Goal: Information Seeking & Learning: Learn about a topic

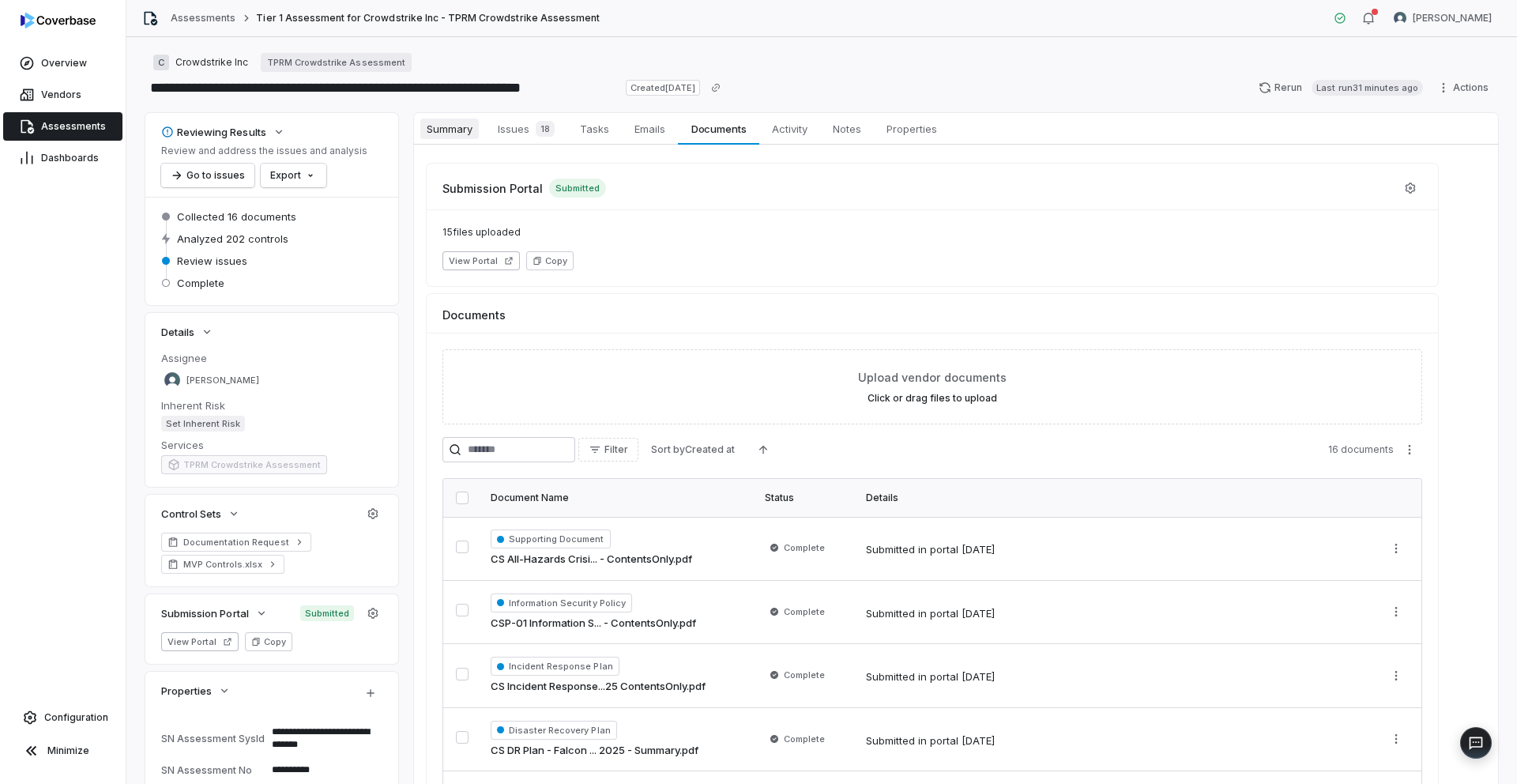
click at [467, 125] on span "Summary" at bounding box center [449, 128] width 59 height 21
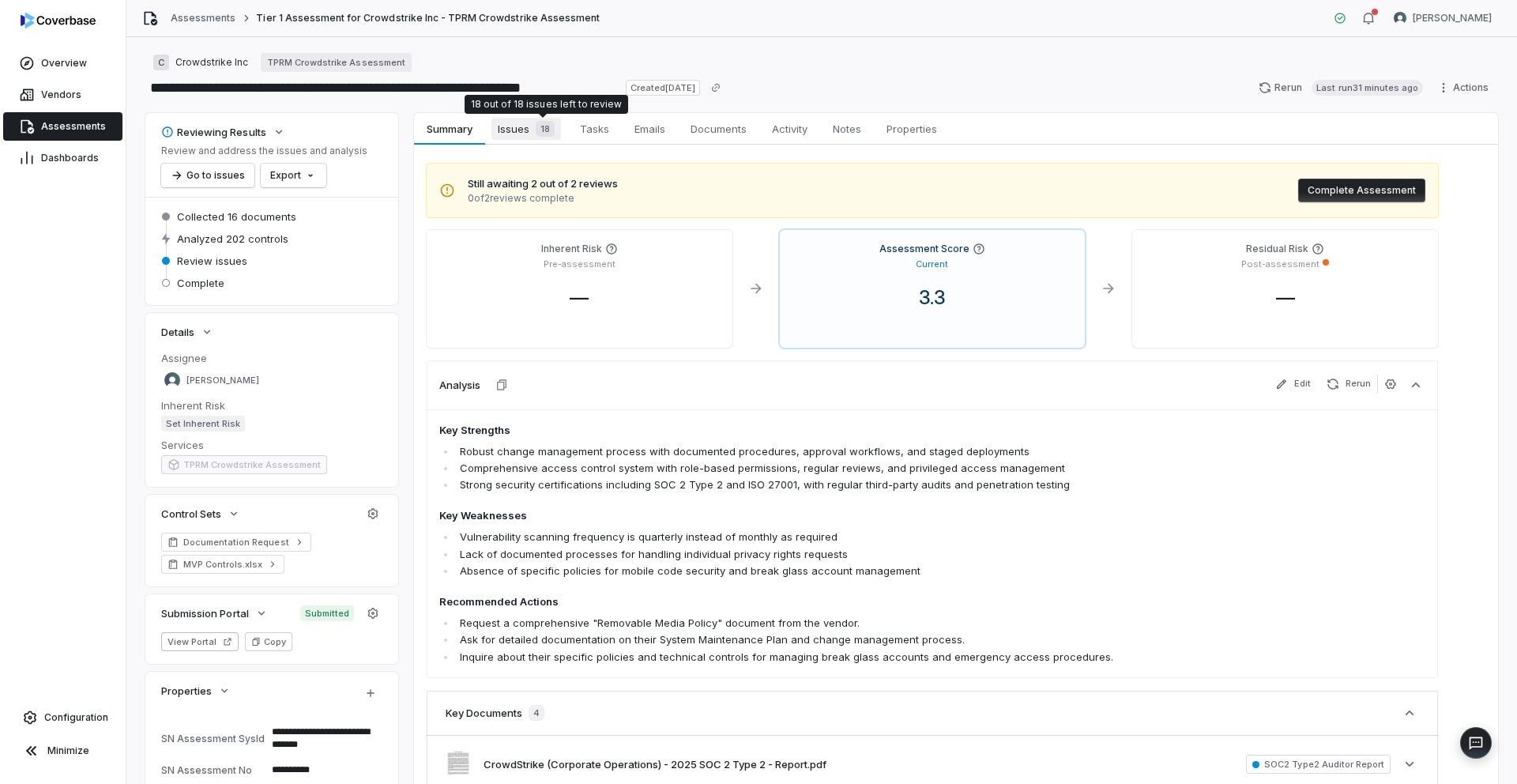
click at [541, 130] on span "18" at bounding box center [544, 129] width 19 height 16
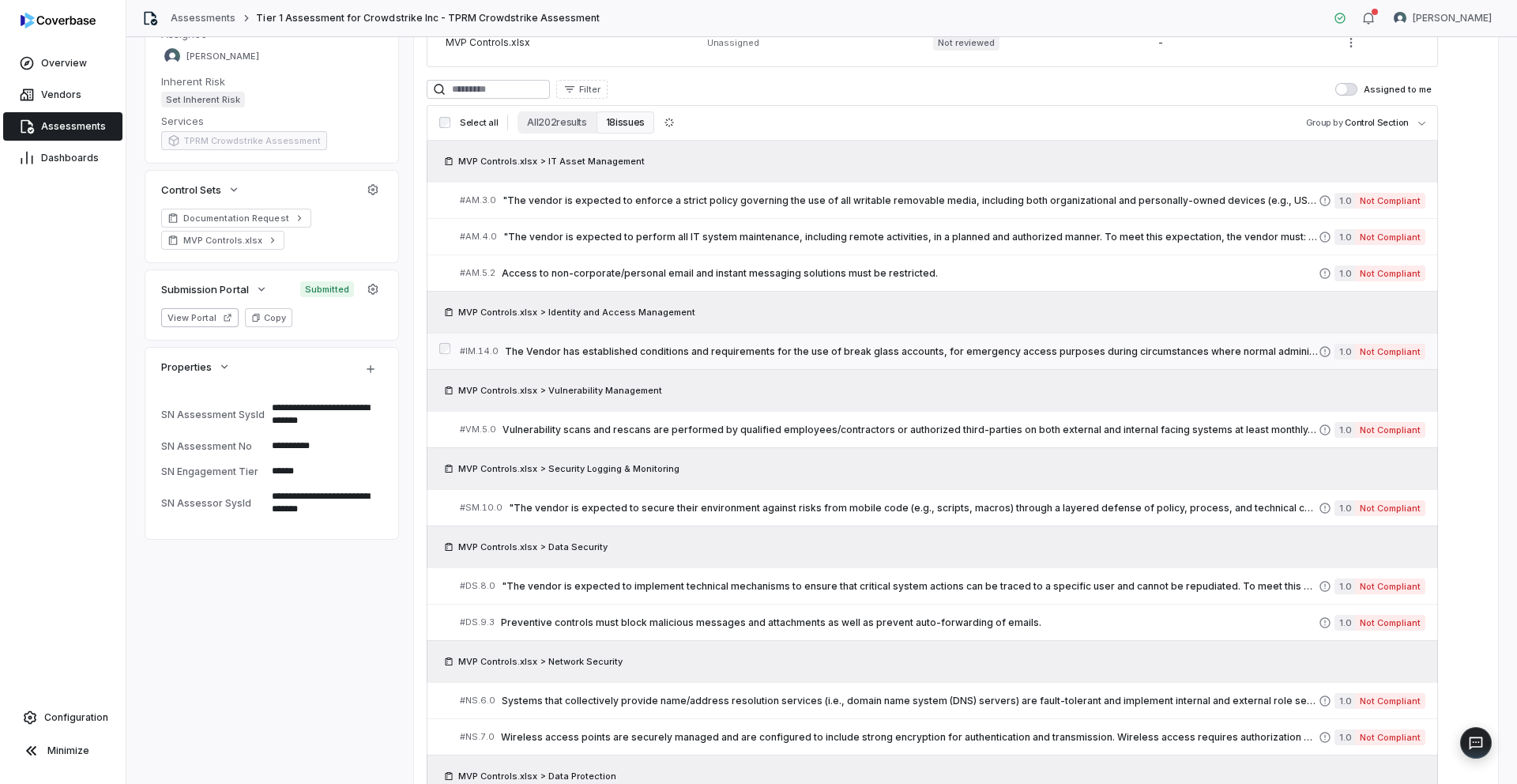
scroll to position [327, 0]
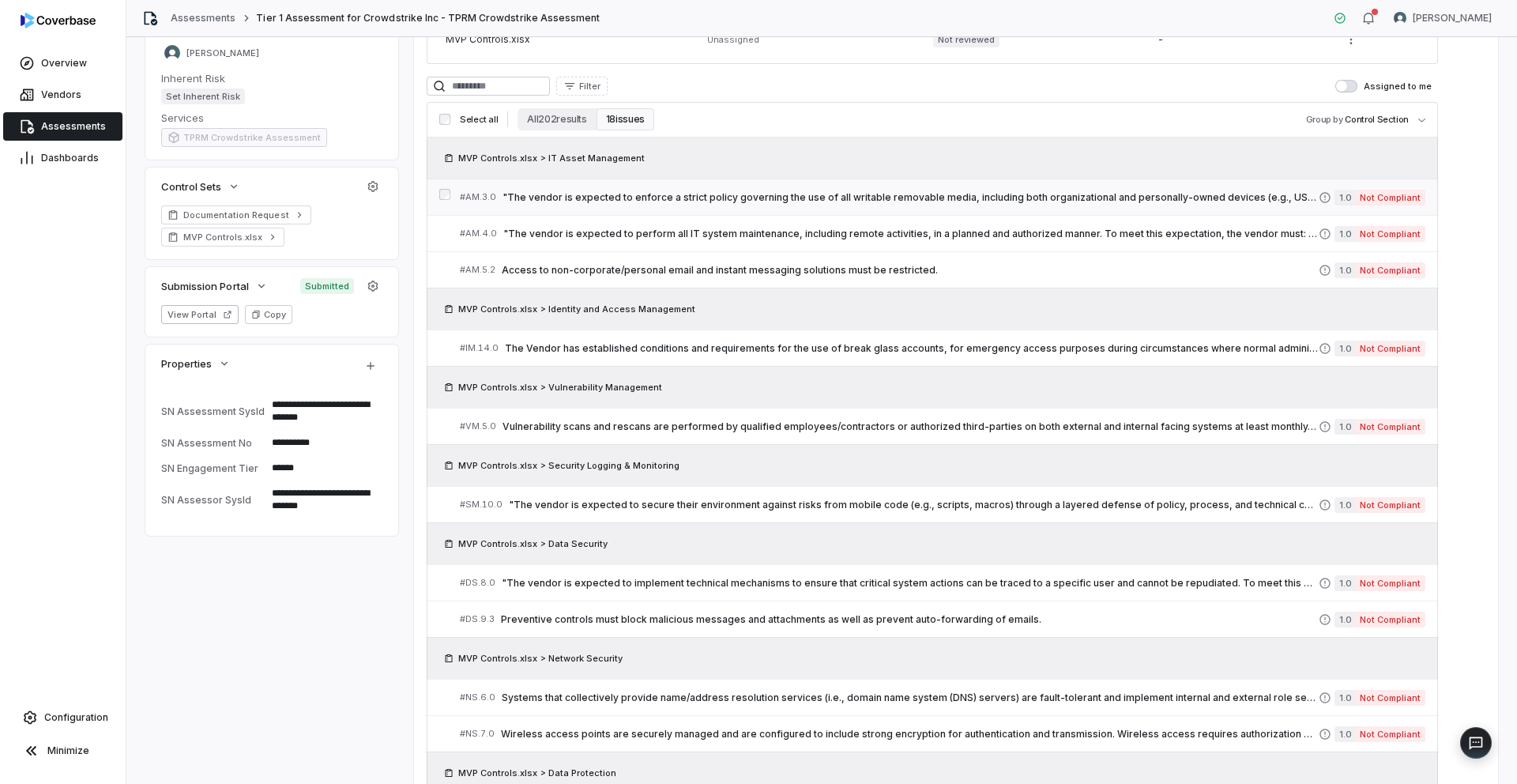
click at [891, 197] on span ""The vendor is expected to enforce a strict policy governing the use of all wri…" at bounding box center [911, 197] width 817 height 13
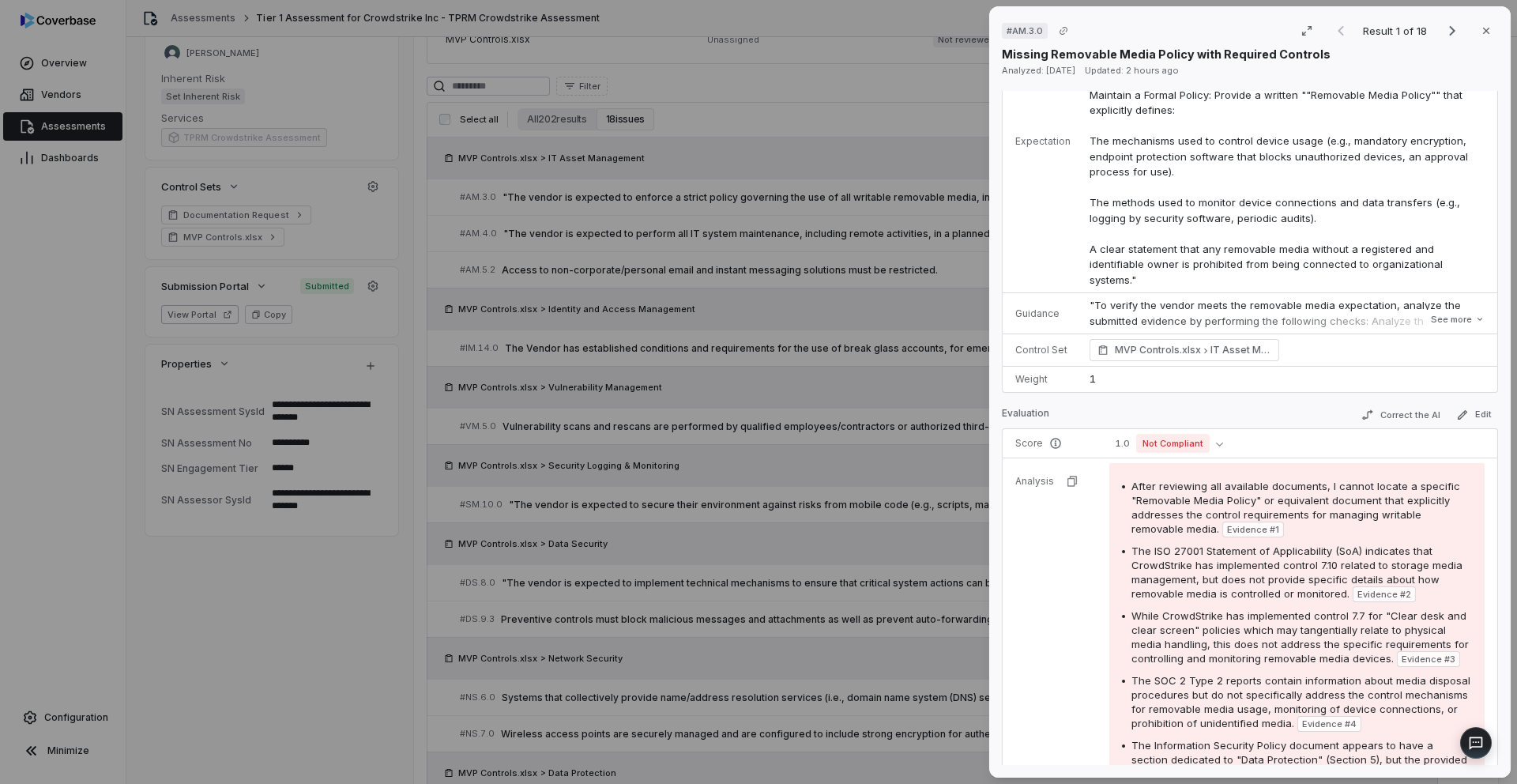
scroll to position [305, 0]
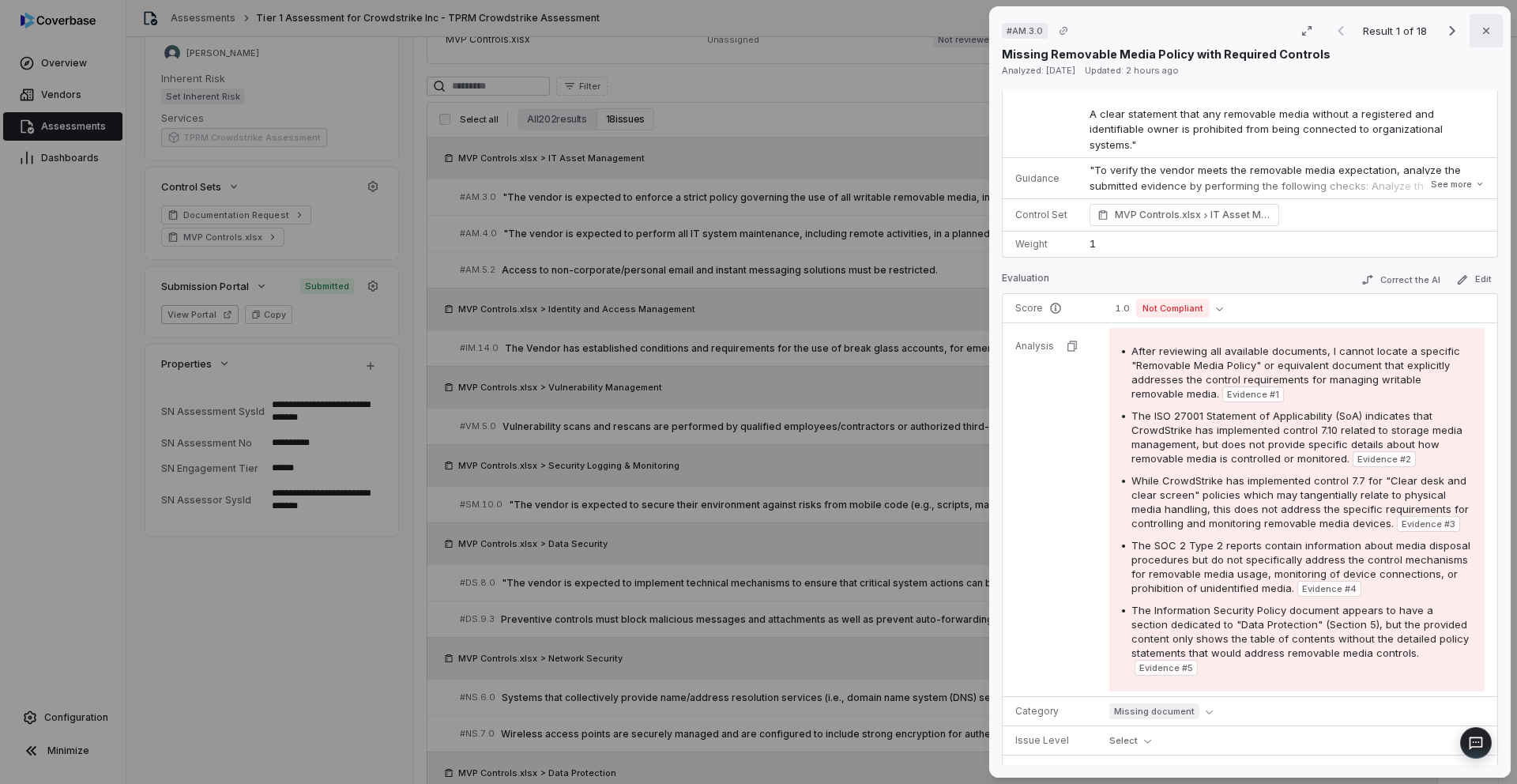
click at [1487, 28] on icon "button" at bounding box center [1486, 31] width 13 height 13
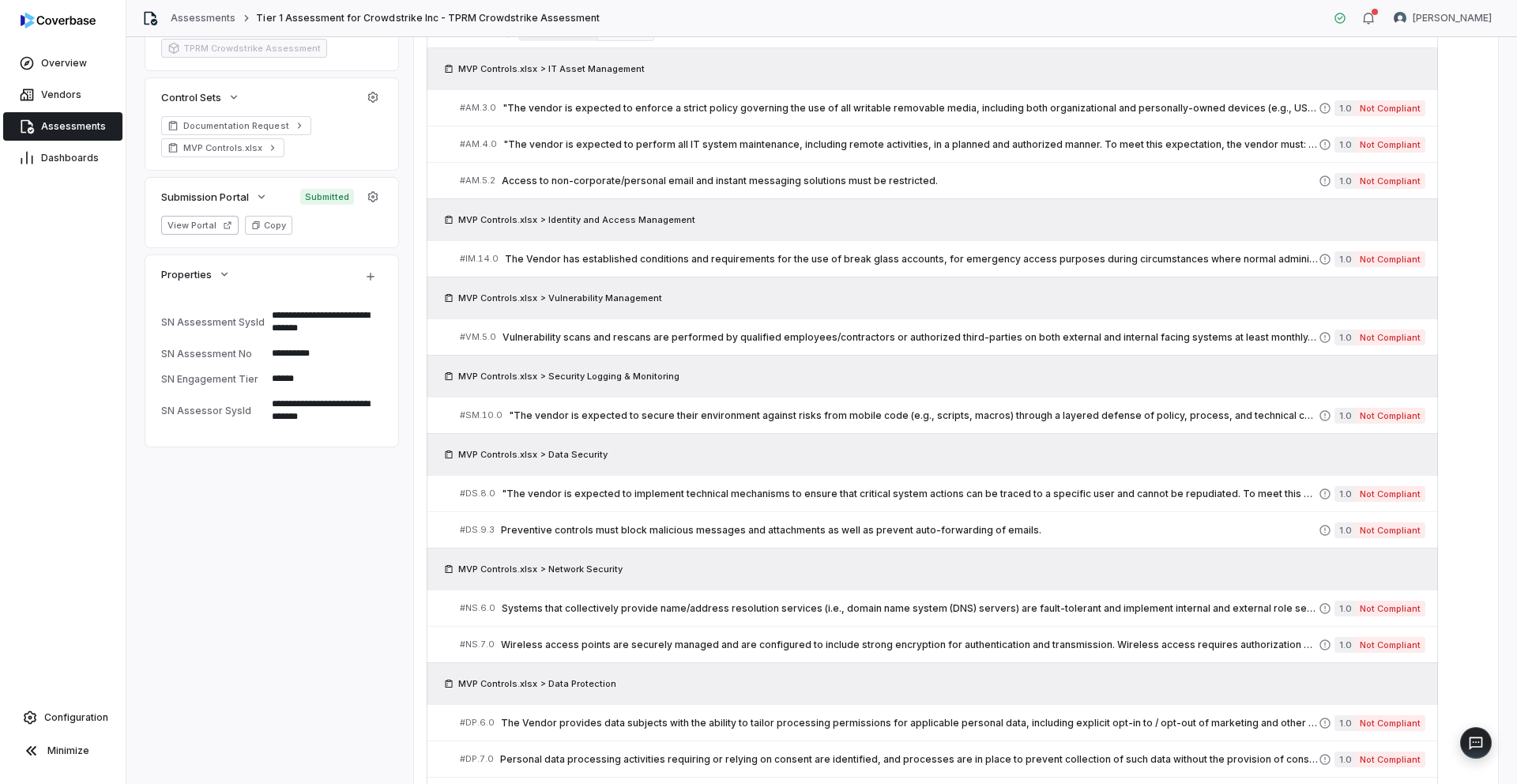
scroll to position [394, 0]
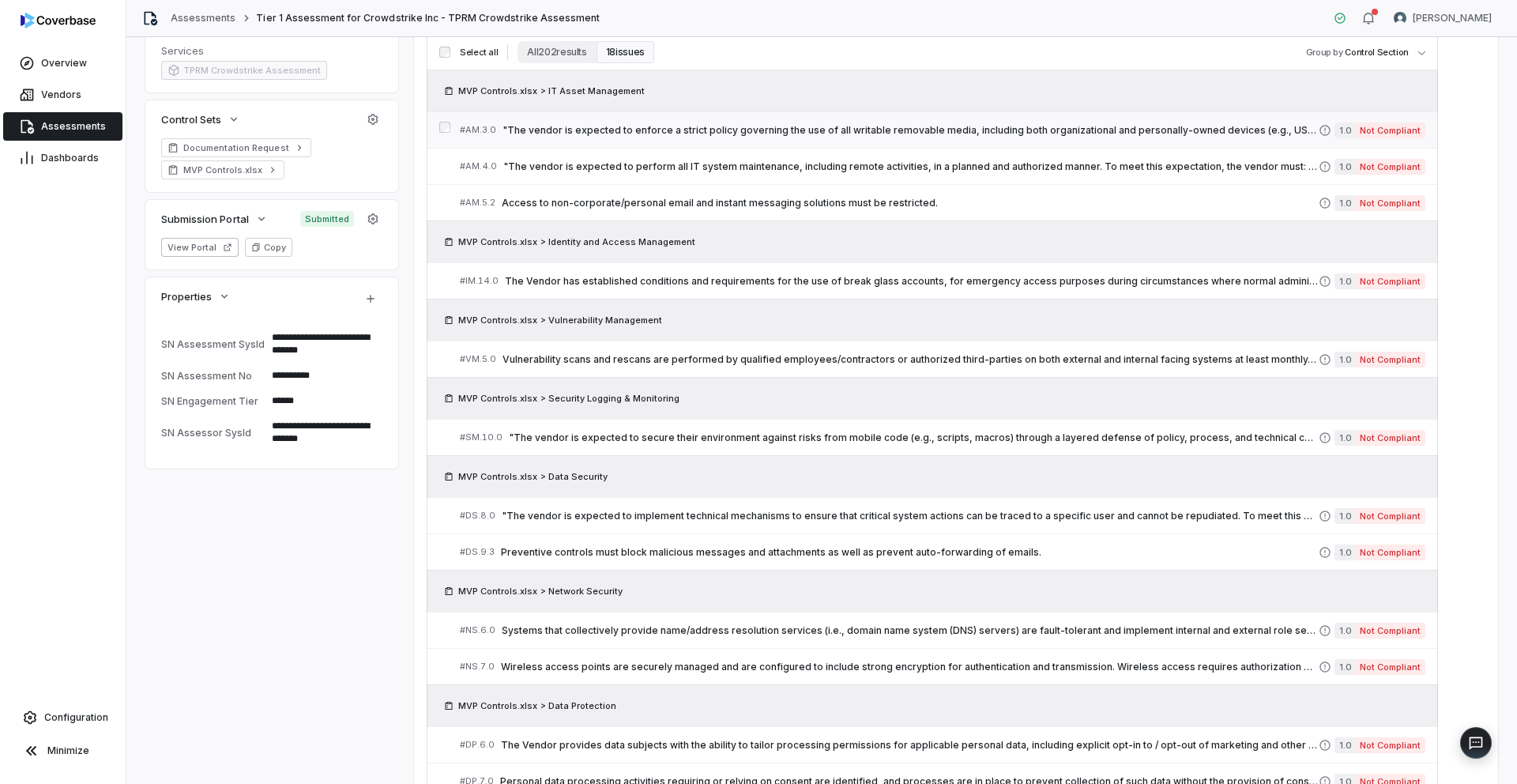
click at [863, 133] on span ""The vendor is expected to enforce a strict policy governing the use of all wri…" at bounding box center [911, 131] width 817 height 13
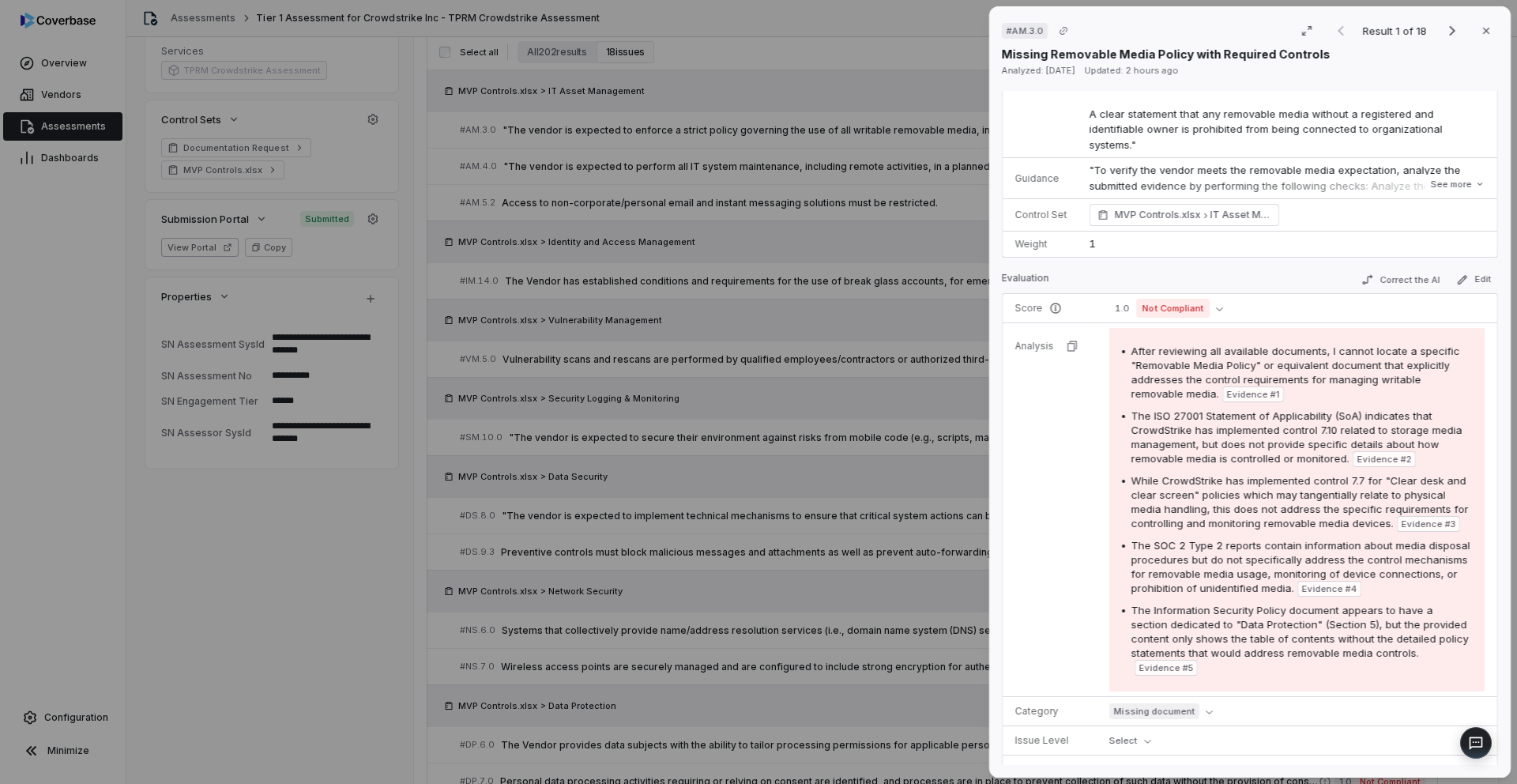
scroll to position [305, 0]
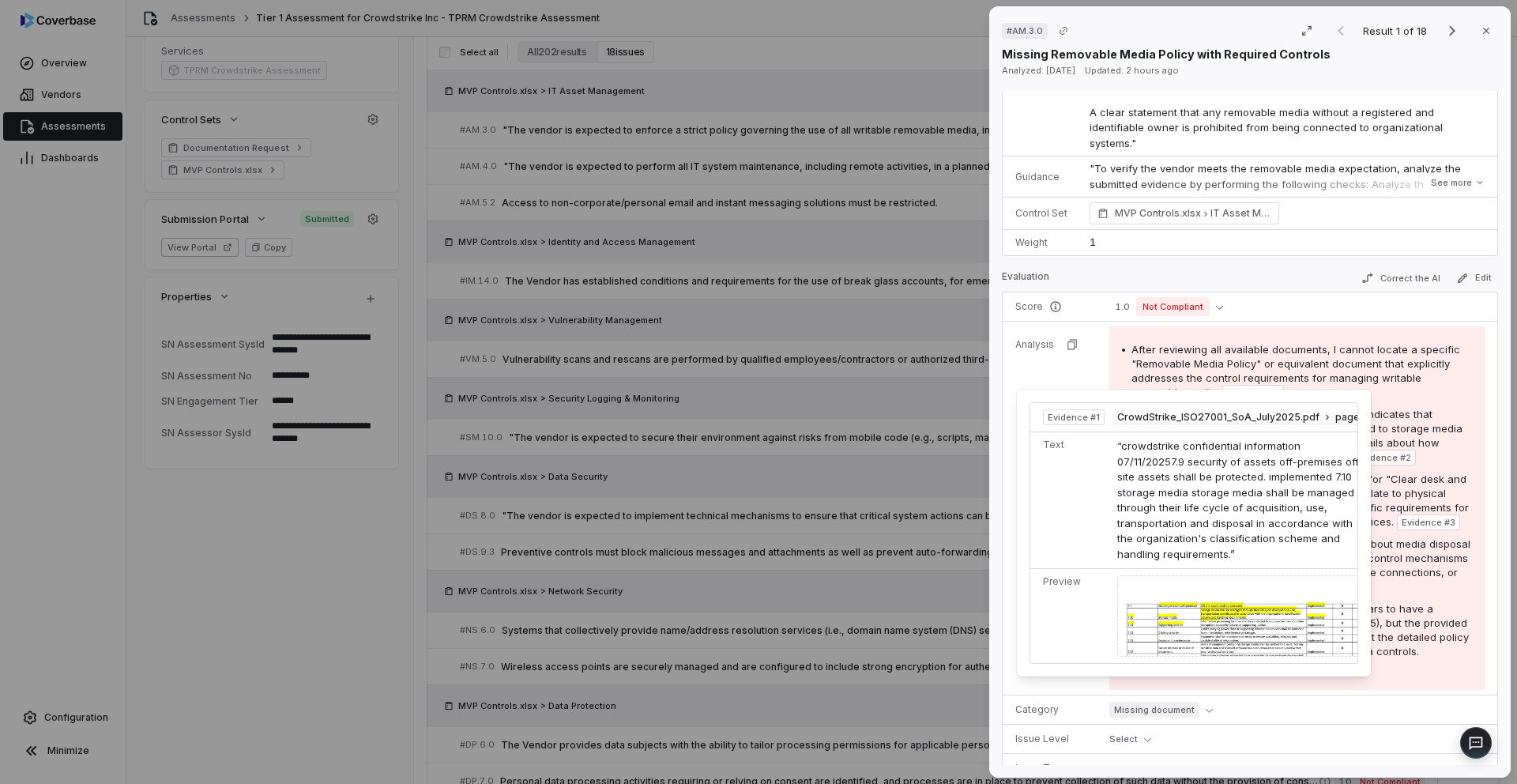
click at [1227, 387] on span "Evidence # 1" at bounding box center [1253, 393] width 52 height 13
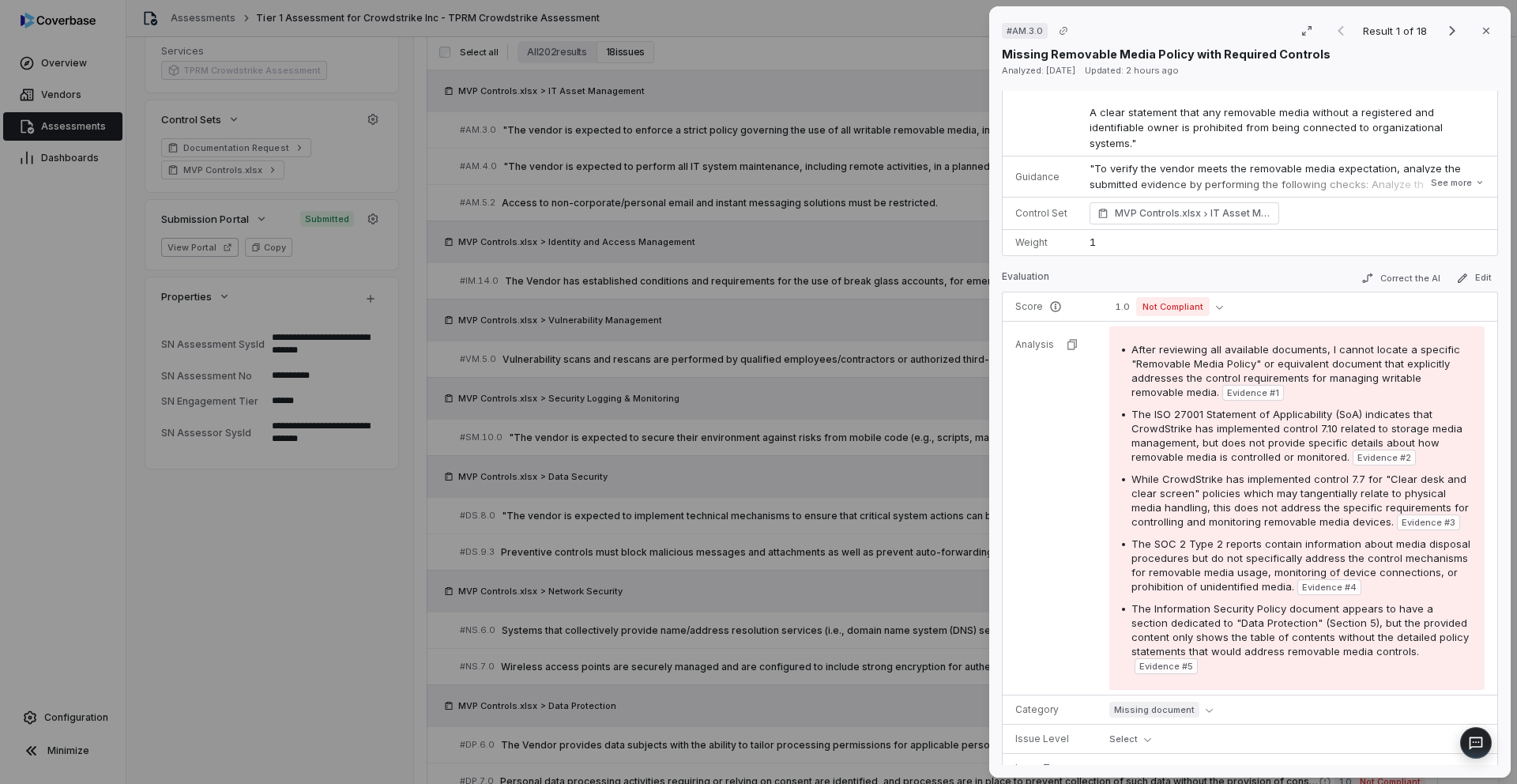
click at [1227, 387] on span "Evidence # 1" at bounding box center [1253, 393] width 52 height 13
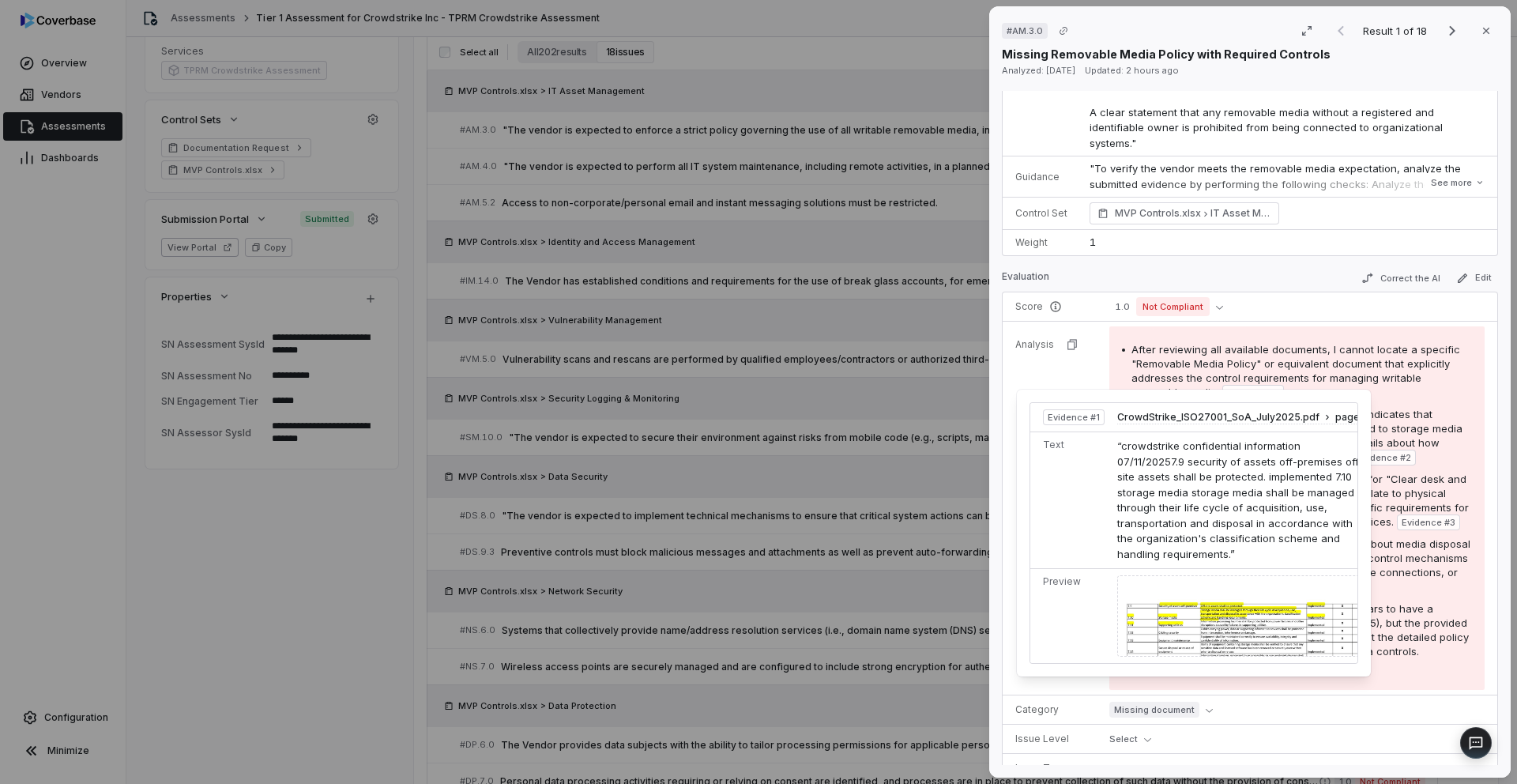
click at [1238, 461] on span "“crowdstrike confidential information 07/11/20257.9 security of assets off-prem…" at bounding box center [1241, 499] width 247 height 121
click at [1226, 597] on img at bounding box center [1242, 615] width 249 height 81
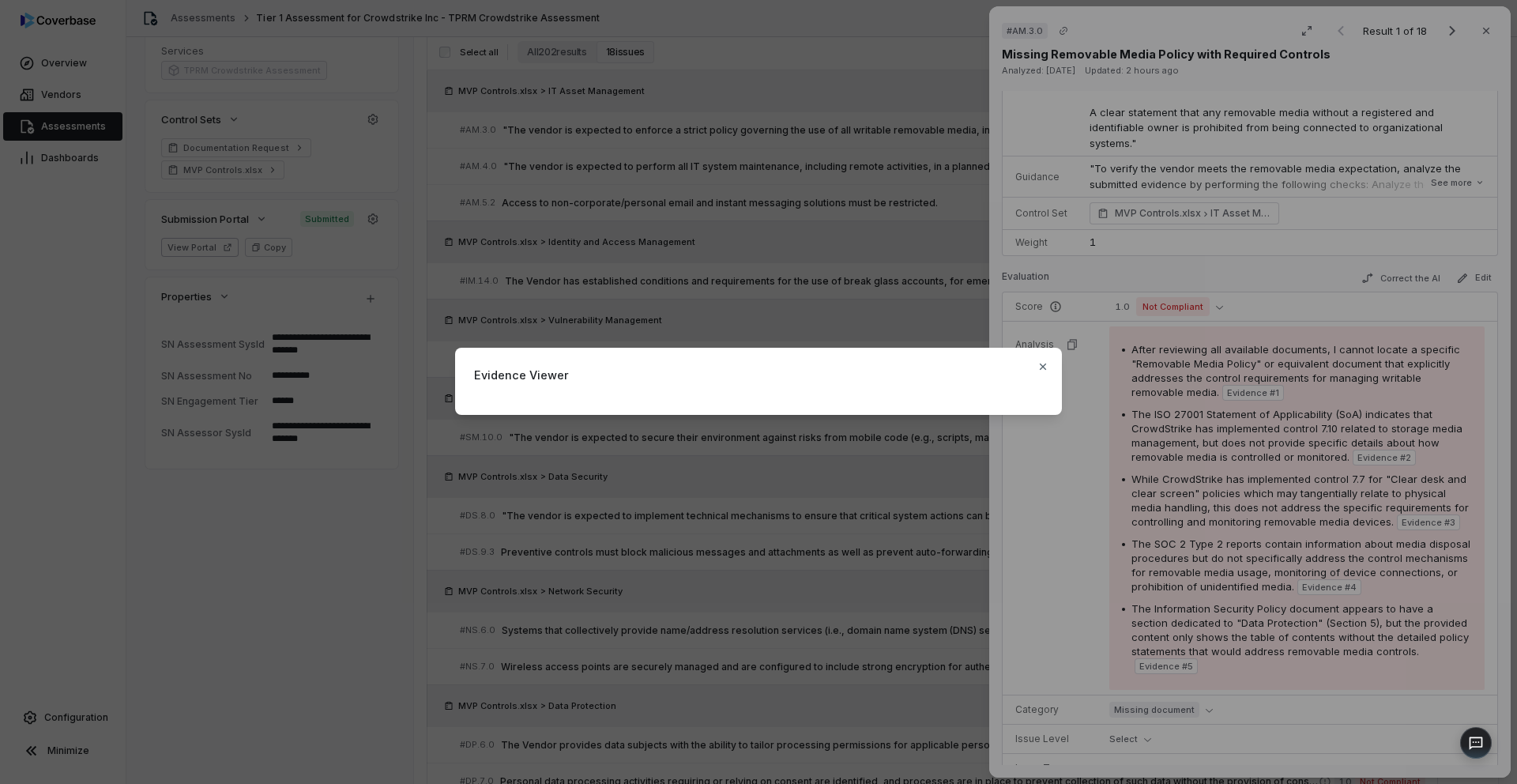
click at [1398, 377] on div "Evidence Viewer Close" at bounding box center [758, 392] width 1517 height 140
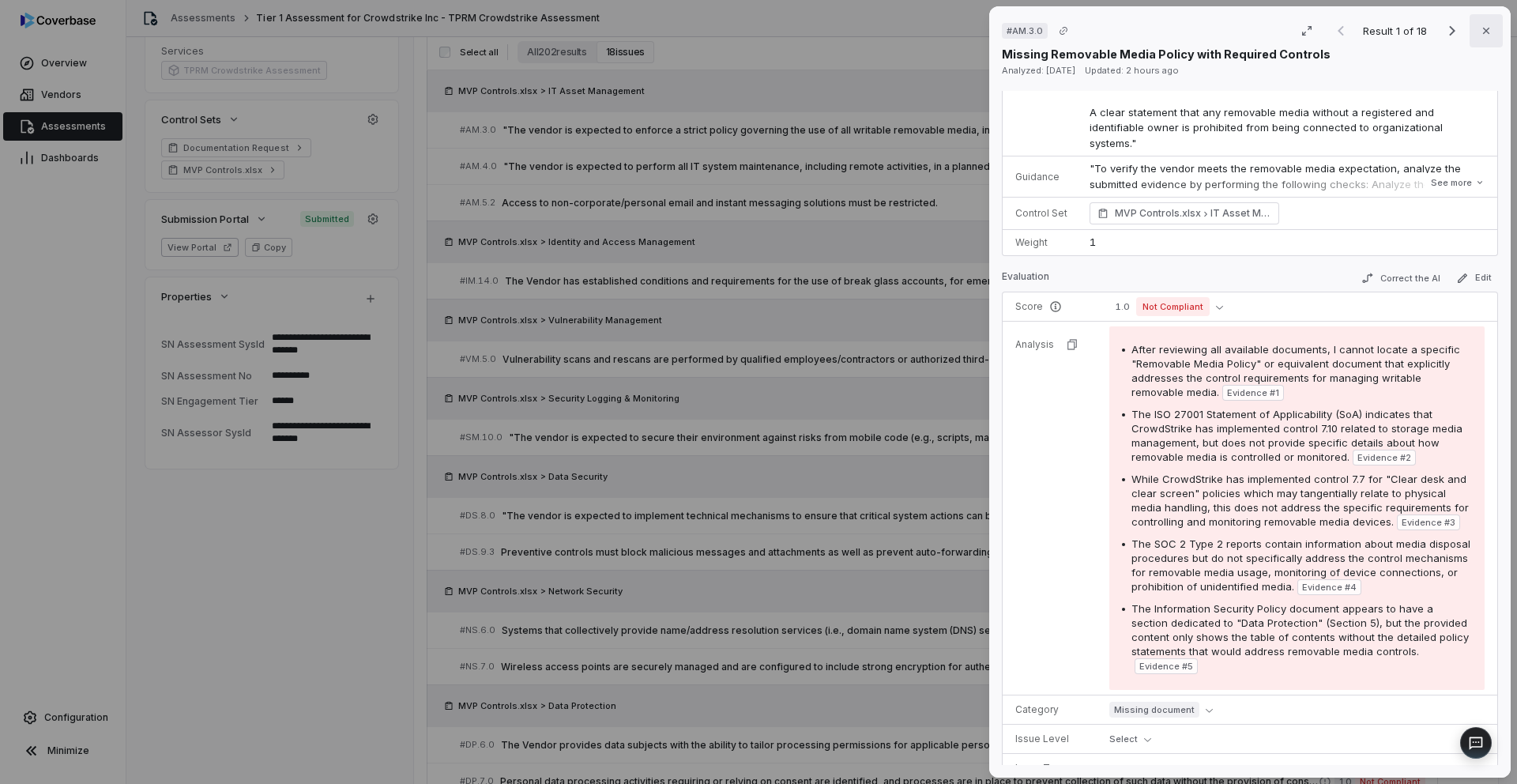
click at [1484, 32] on icon "button" at bounding box center [1485, 31] width 6 height 6
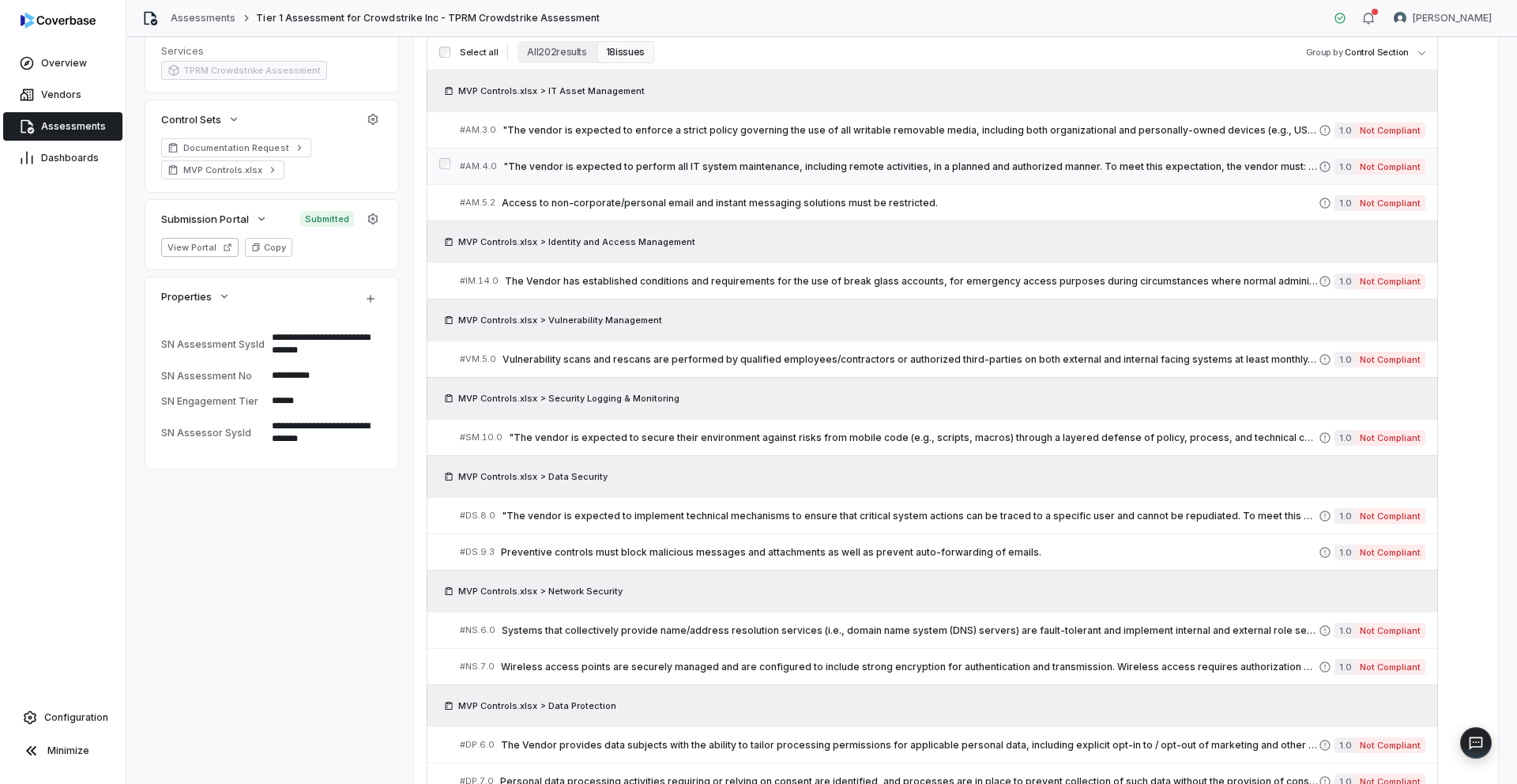
click at [913, 169] on span ""The vendor is expected to perform all IT system maintenance, including remote …" at bounding box center [910, 167] width 816 height 13
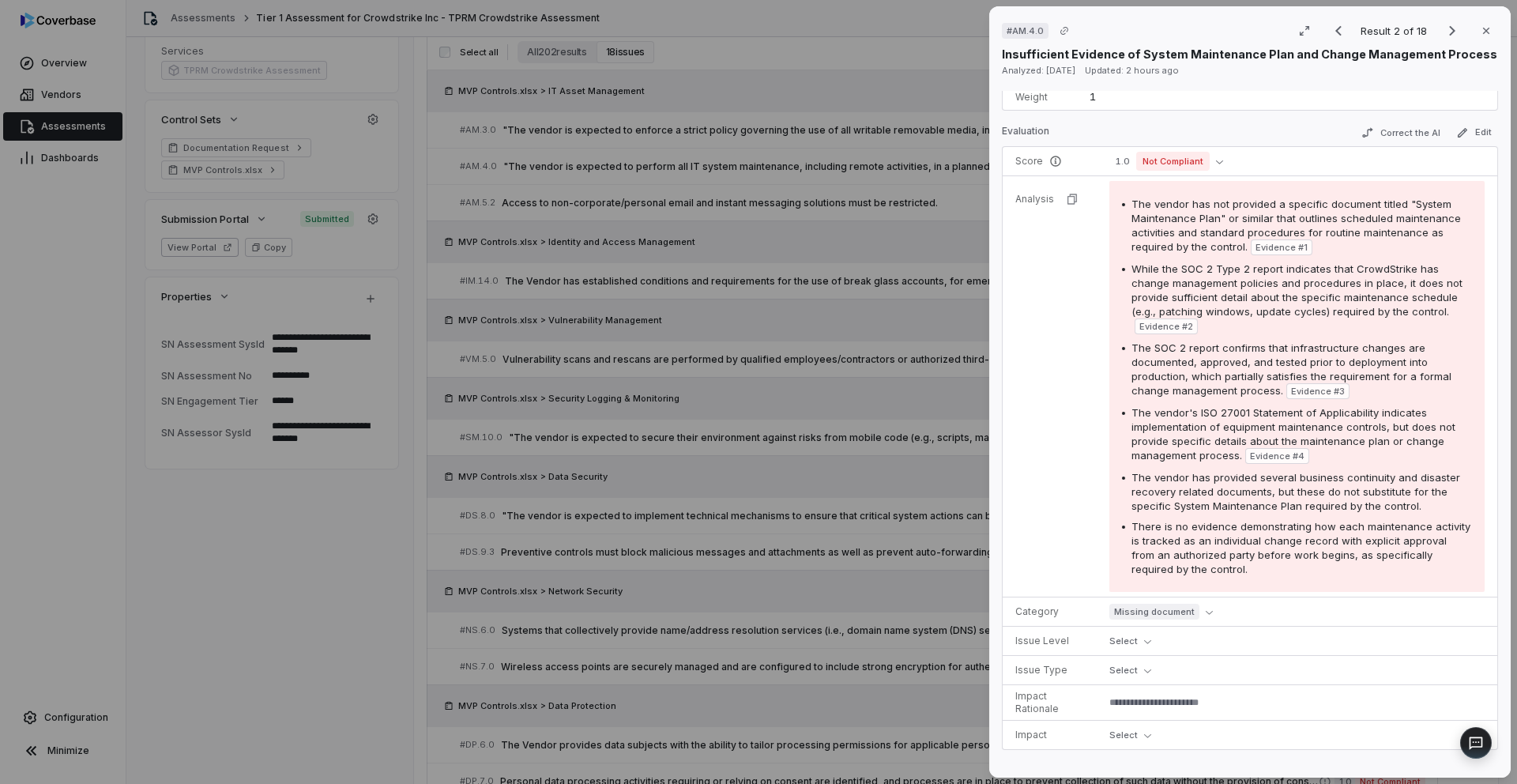
scroll to position [434, 0]
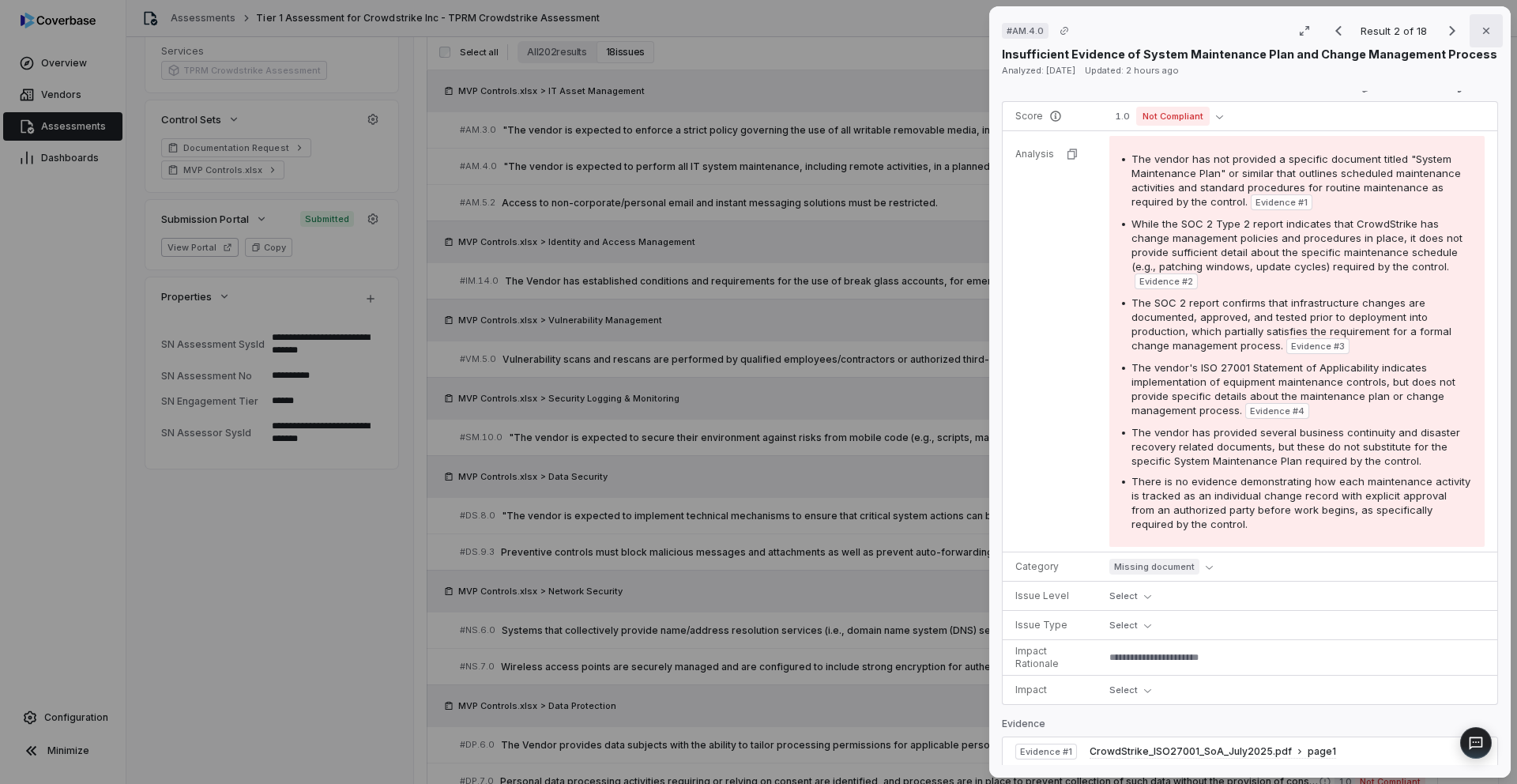
click at [1484, 31] on icon "button" at bounding box center [1486, 31] width 13 height 13
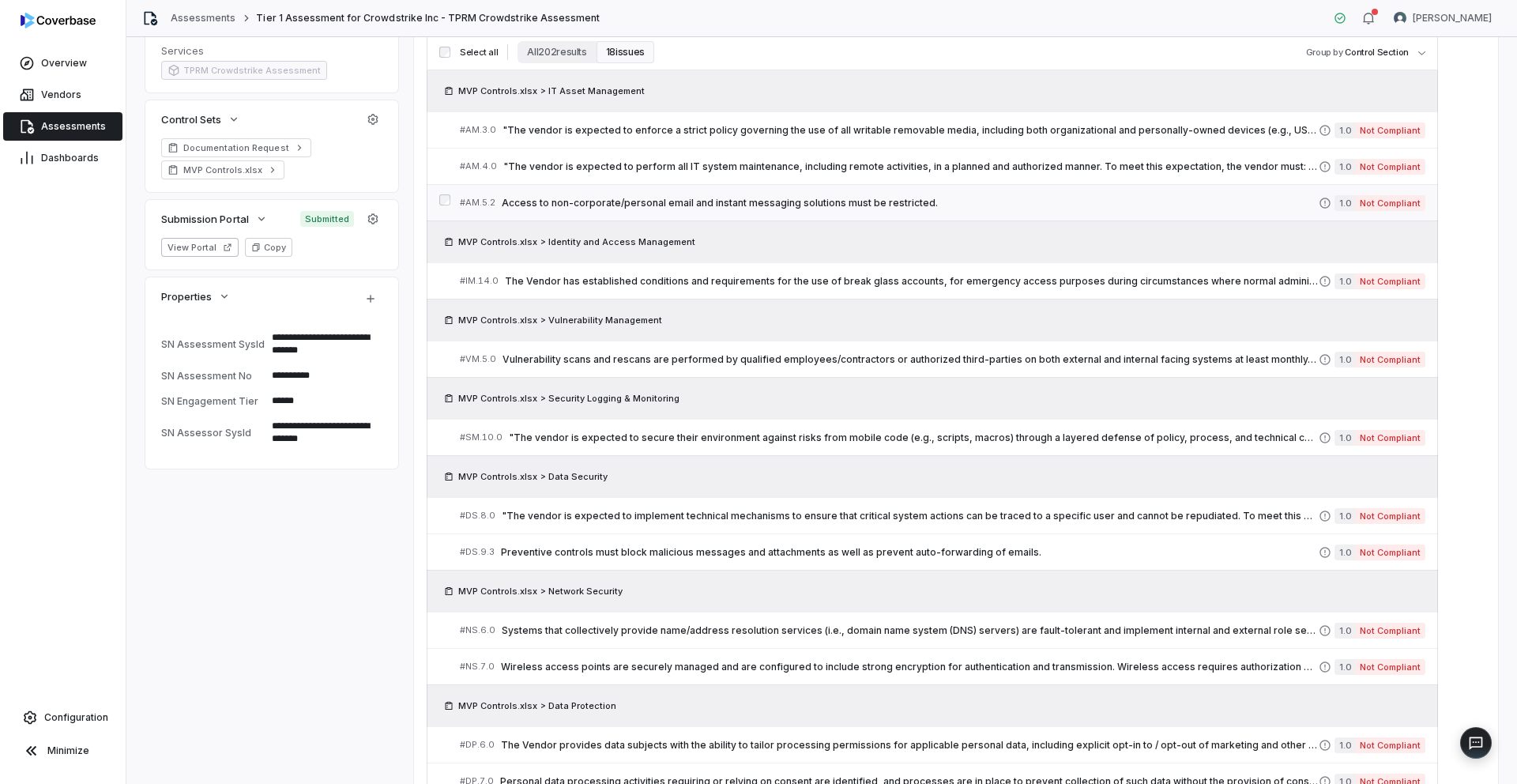
click at [861, 196] on span "Access to non-corporate/personal email and instant messaging solutions must be …" at bounding box center [910, 203] width 817 height 13
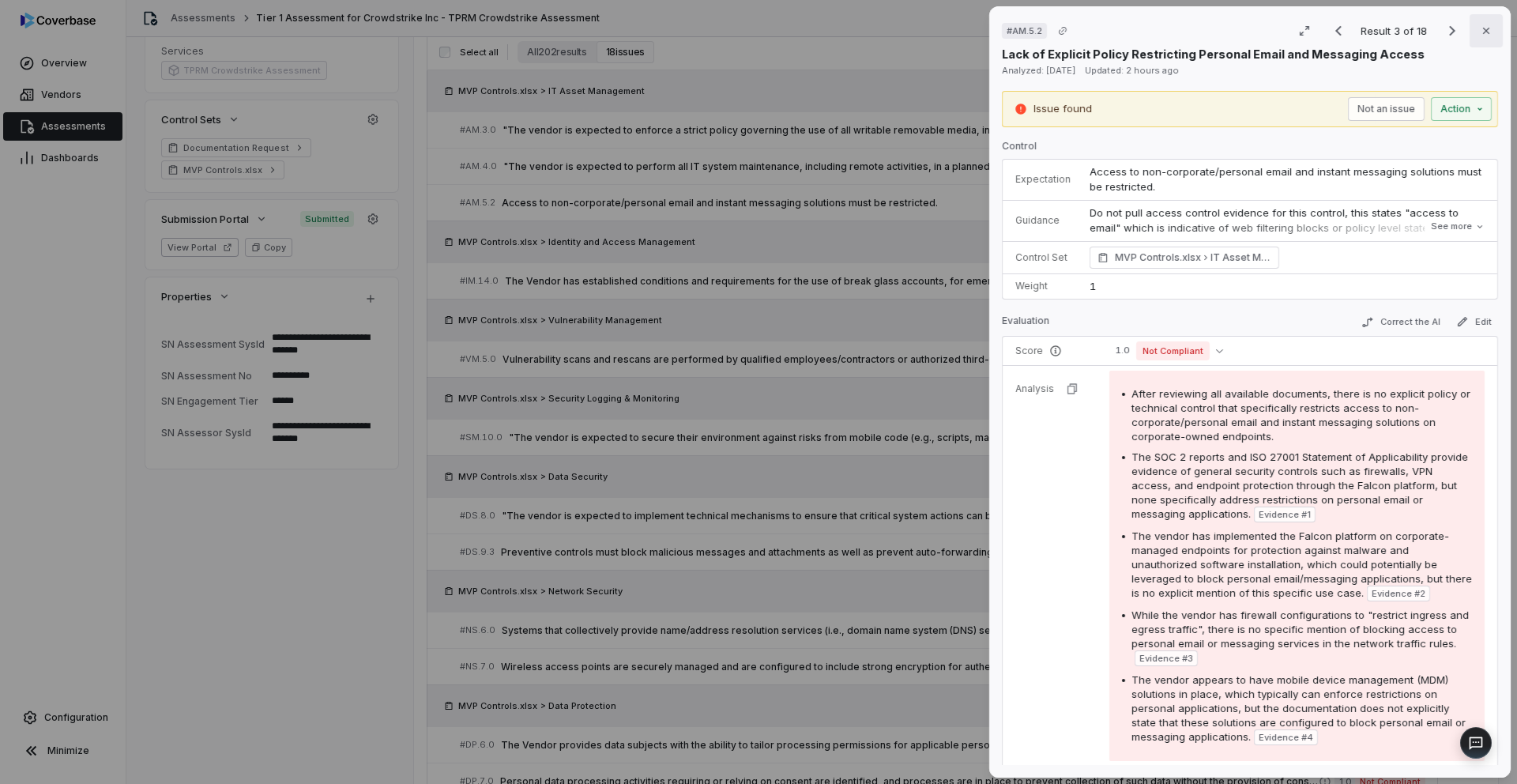
click at [1483, 35] on icon "button" at bounding box center [1486, 31] width 13 height 13
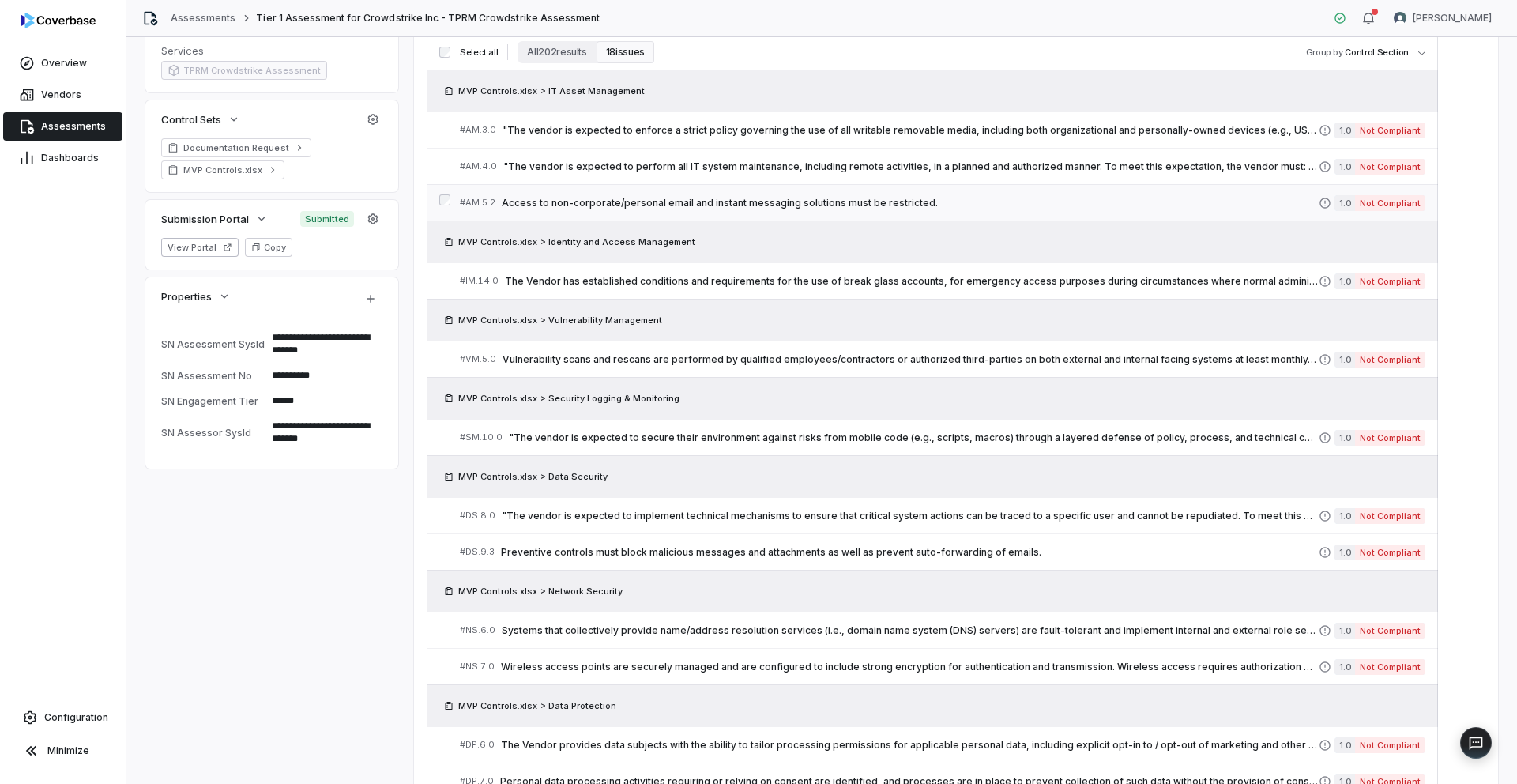
scroll to position [412, 0]
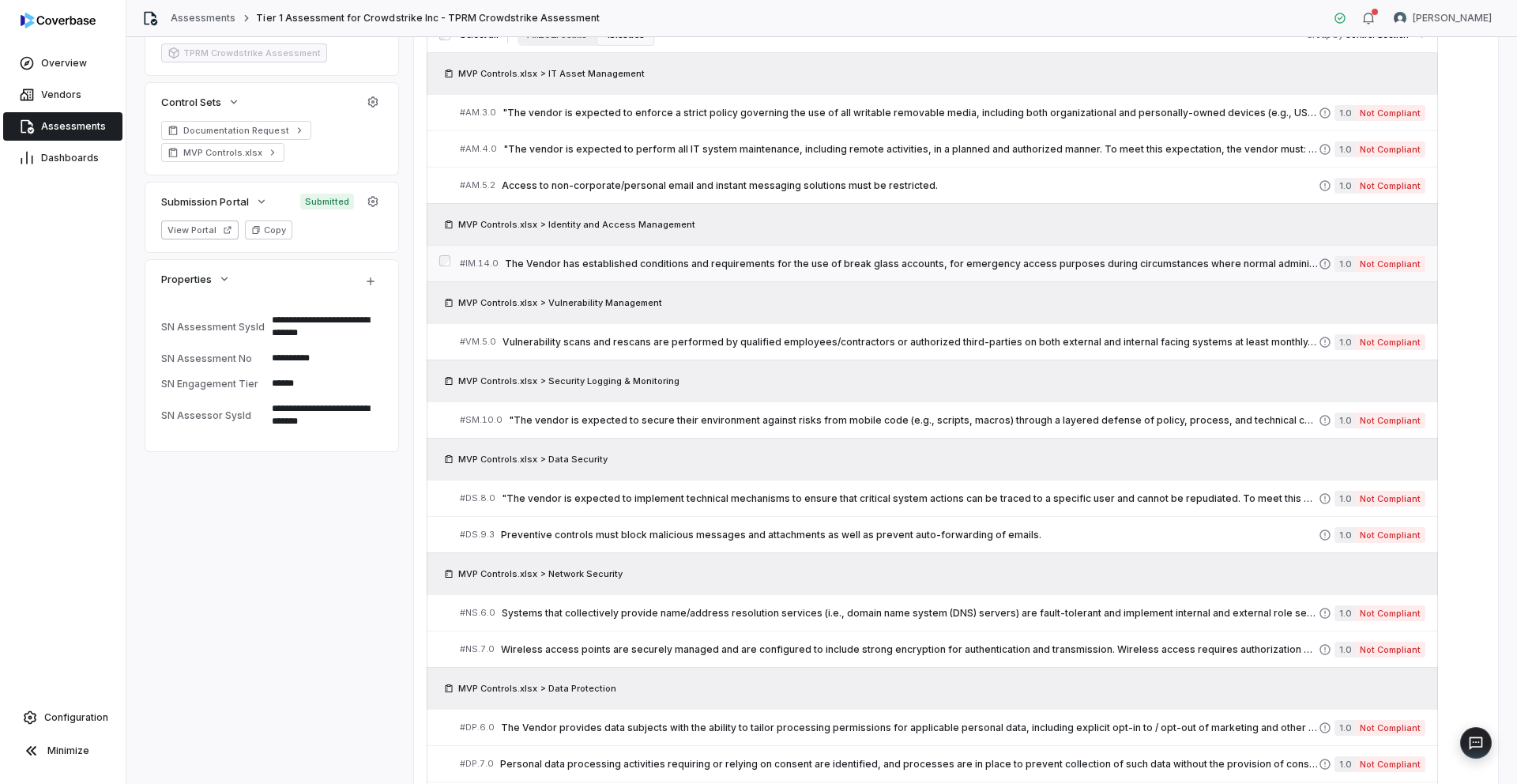
click at [804, 260] on span "The Vendor has established conditions and requirements for the use of break gla…" at bounding box center [911, 264] width 814 height 13
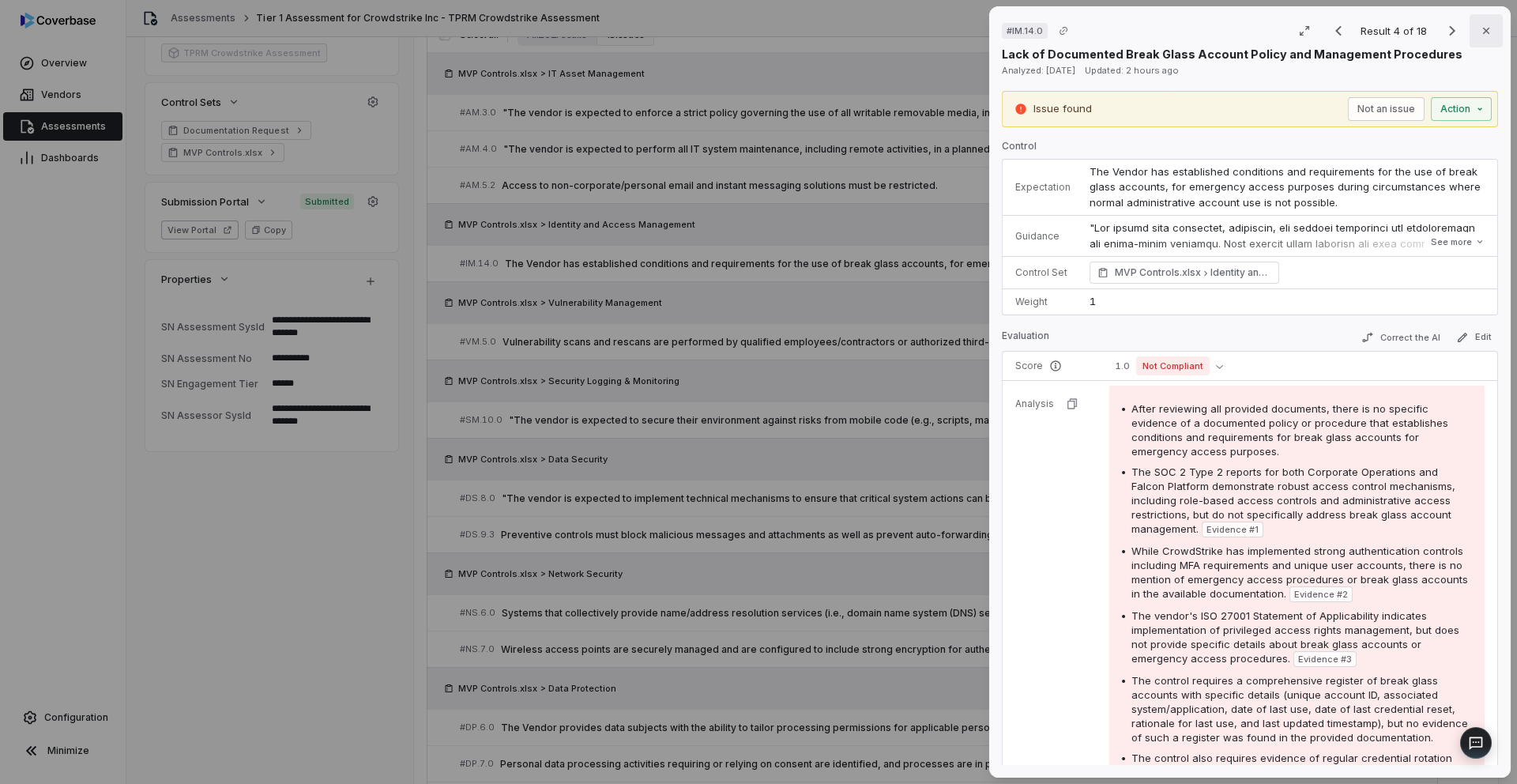
click at [1487, 34] on icon "button" at bounding box center [1486, 31] width 13 height 13
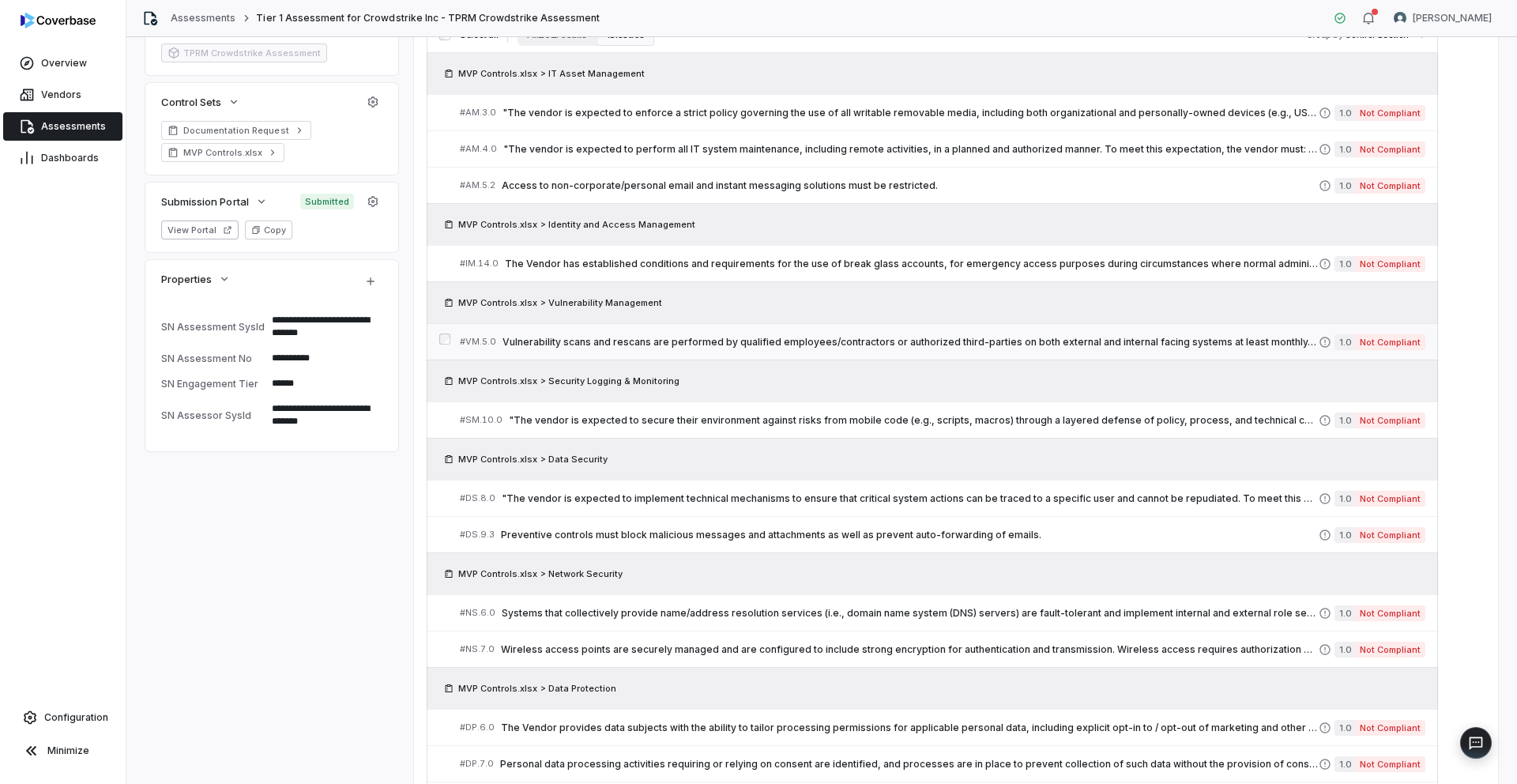
click at [681, 346] on span "Vulnerability scans and rescans are performed by qualified employees/contractor…" at bounding box center [911, 342] width 817 height 13
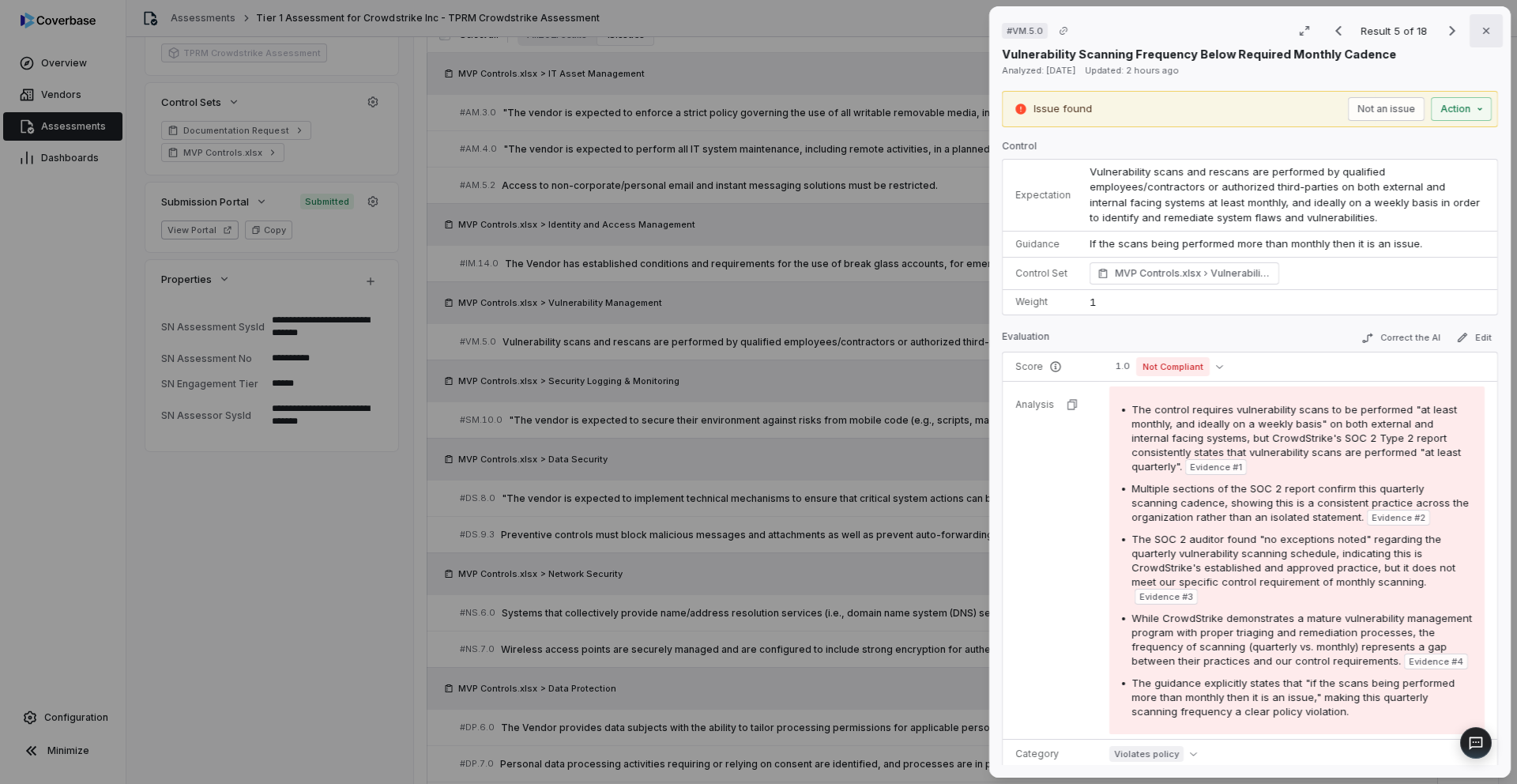
click at [1489, 33] on icon "button" at bounding box center [1486, 31] width 13 height 13
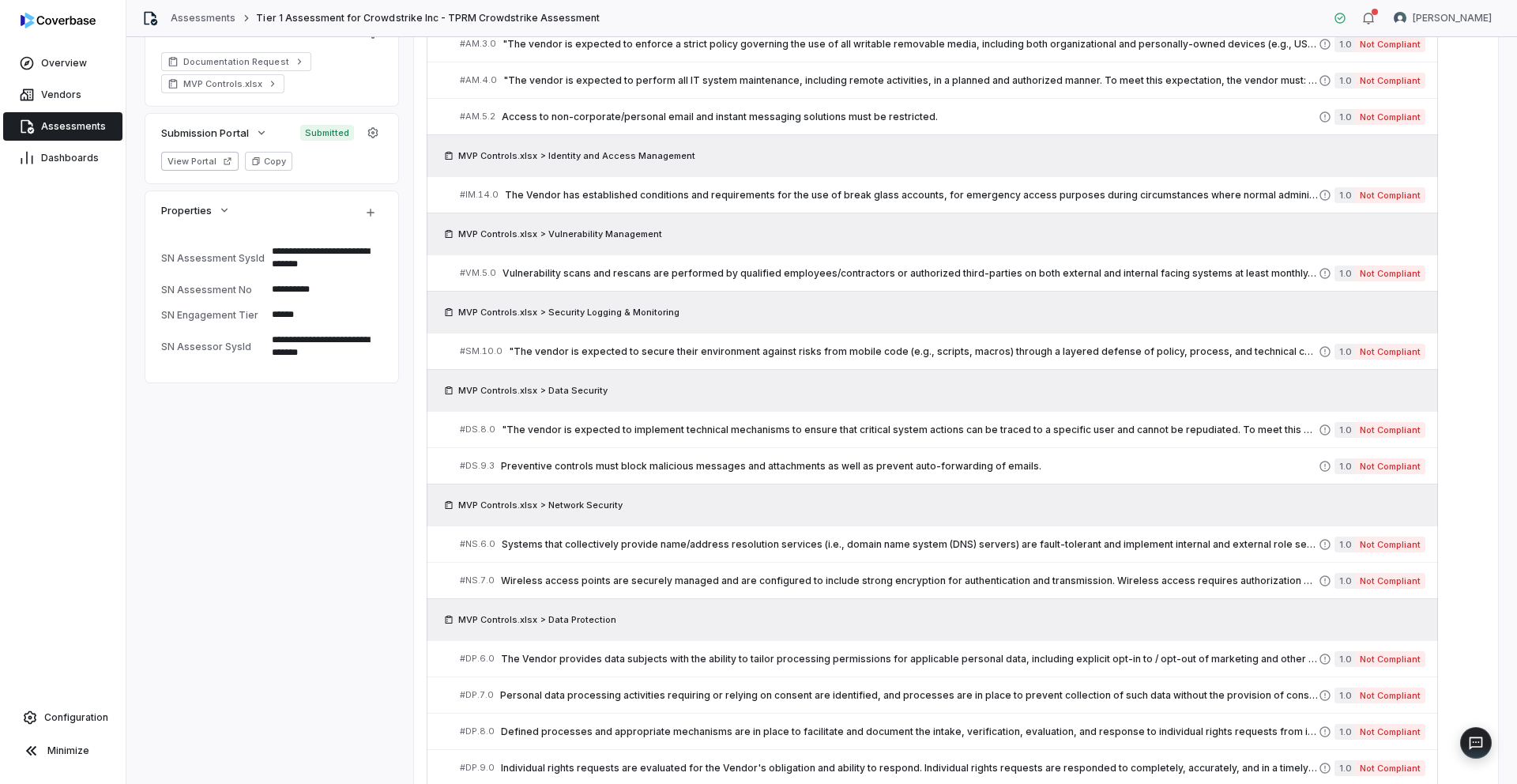
scroll to position [481, 0]
click at [844, 361] on link "# SM.10.0 "The vendor is expected to secure their environment against risks fro…" at bounding box center [942, 350] width 965 height 35
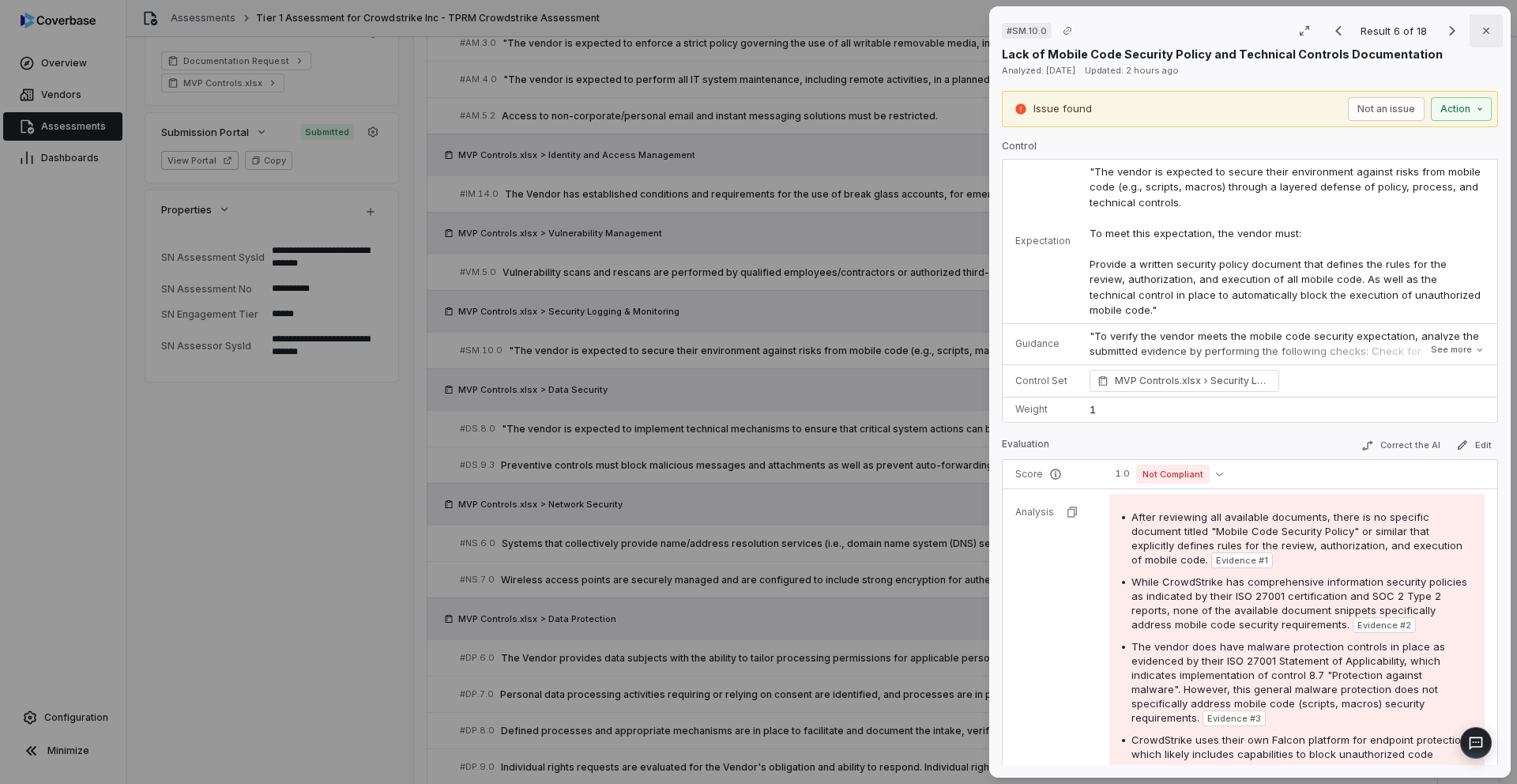
click at [1487, 36] on icon "button" at bounding box center [1486, 31] width 13 height 13
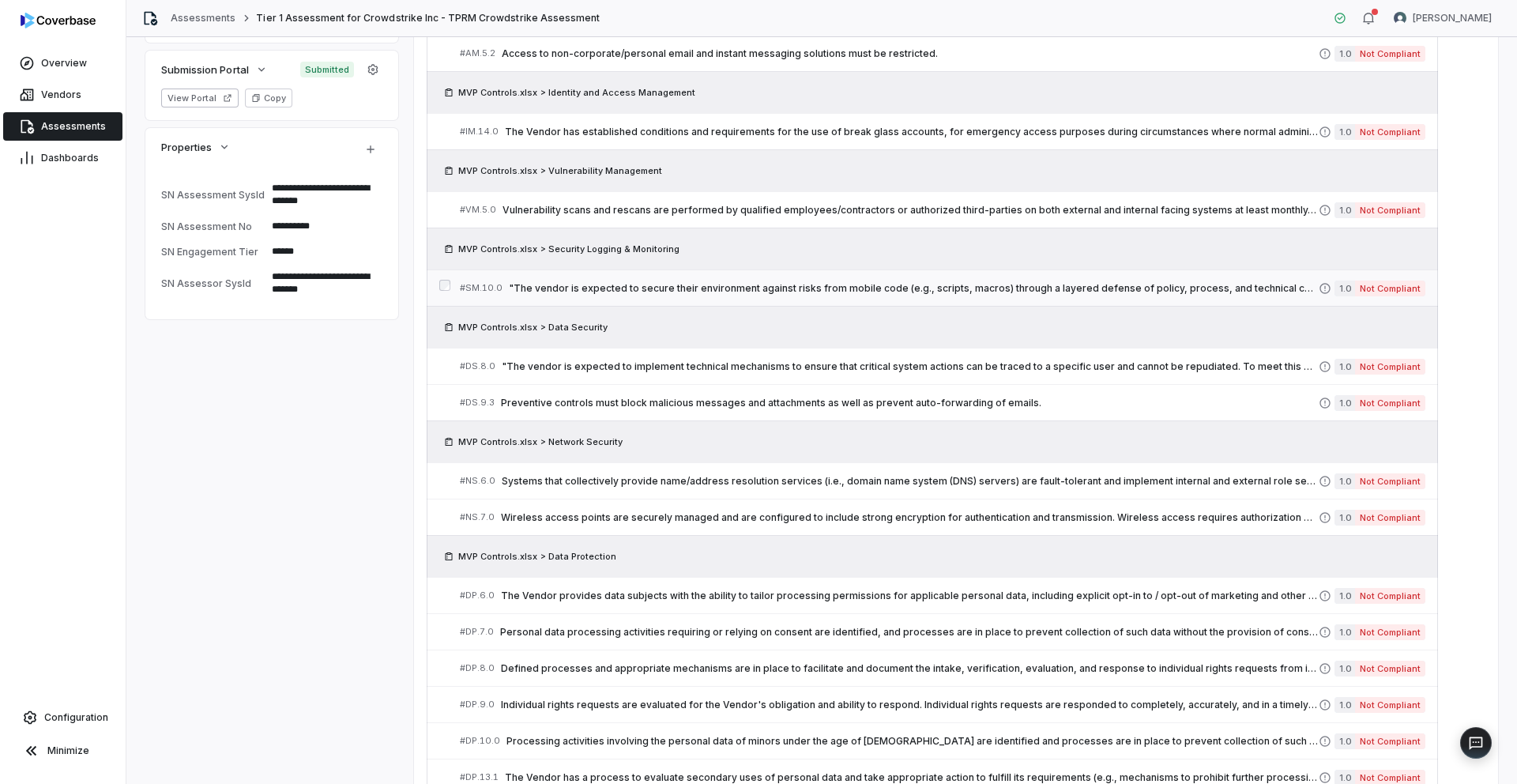
scroll to position [547, 0]
click at [732, 281] on span ""The vendor is expected to secure their environment against risks from mobile c…" at bounding box center [914, 285] width 810 height 13
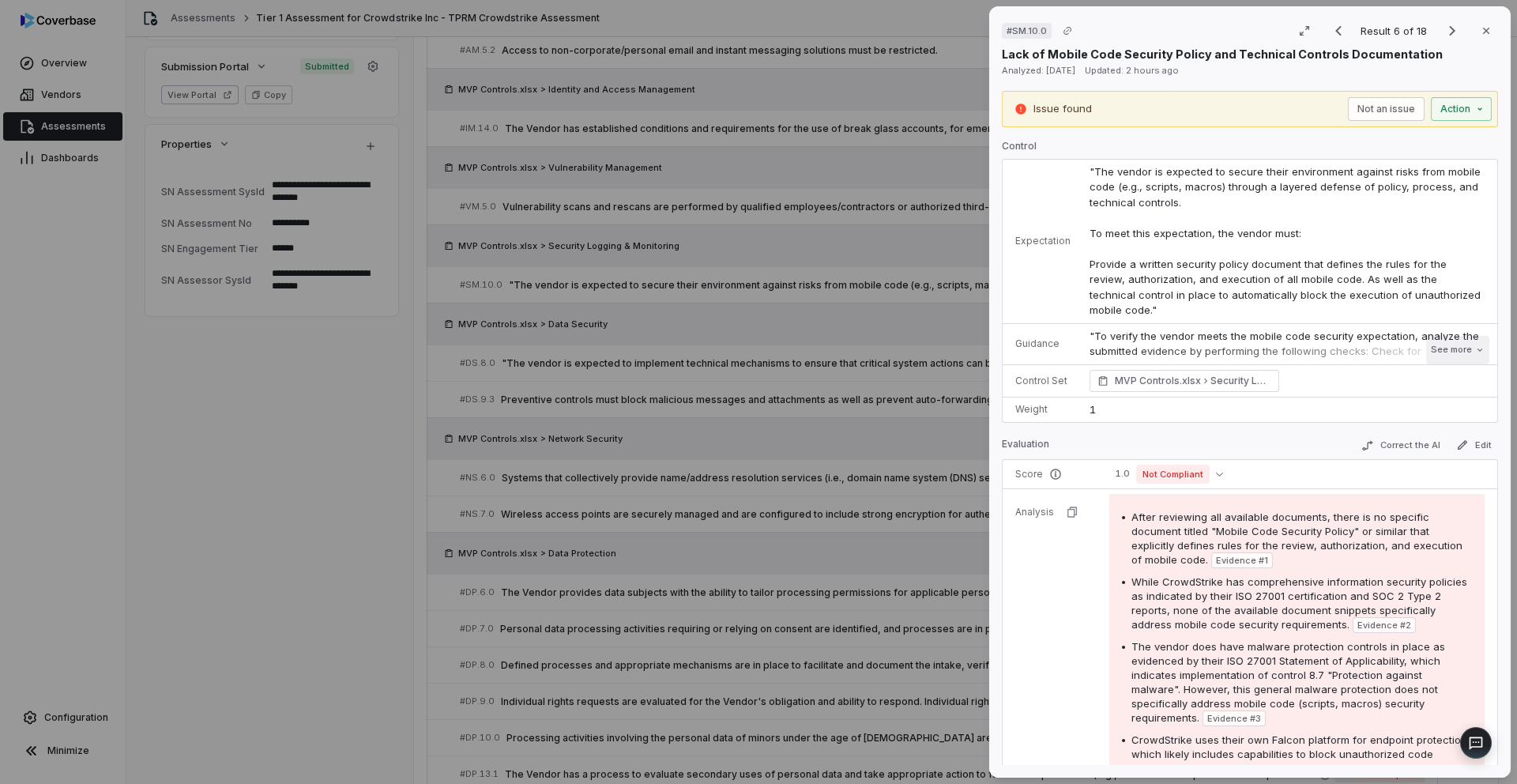
click at [1464, 336] on button "See more" at bounding box center [1458, 351] width 63 height 29
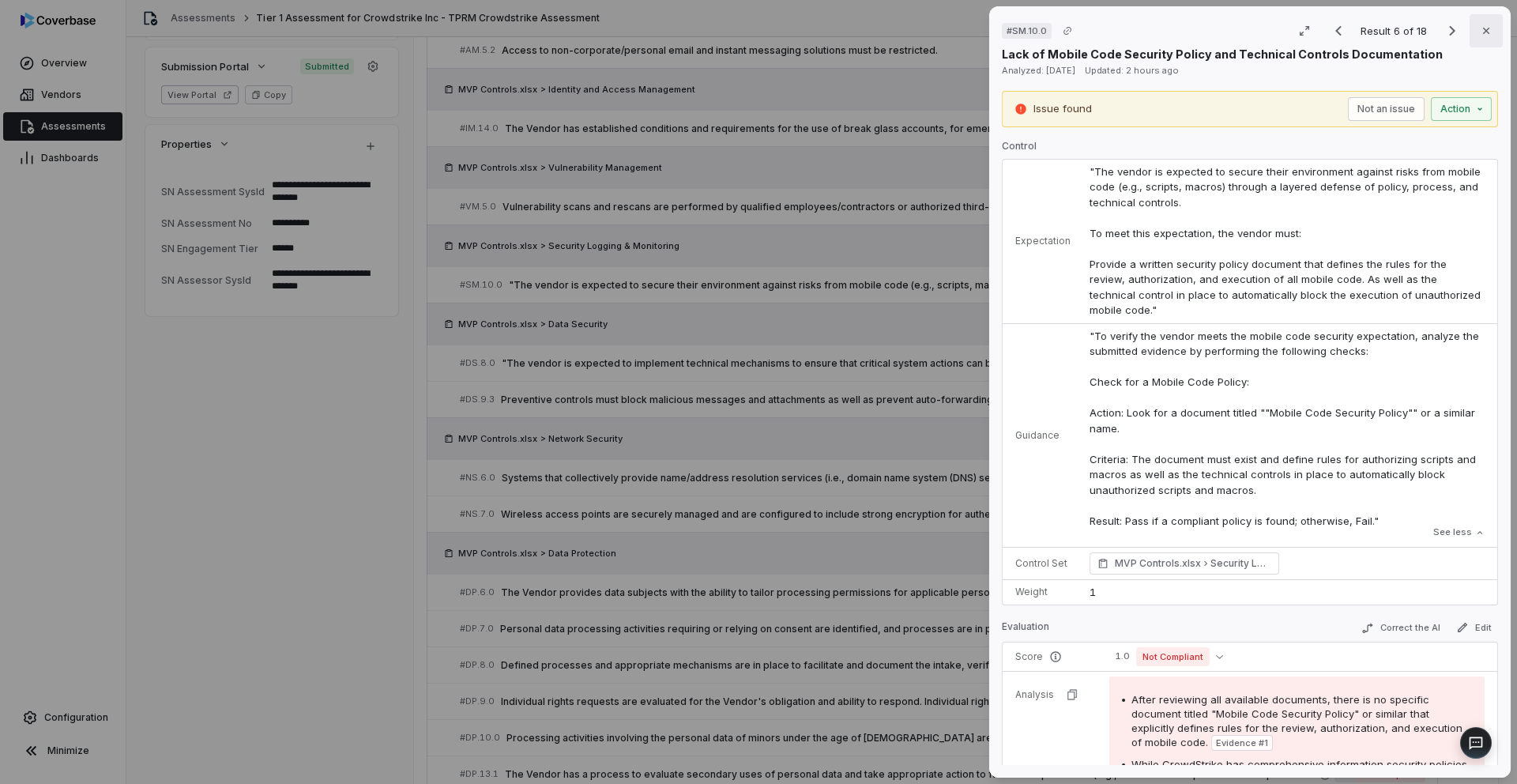
click at [1483, 32] on icon "button" at bounding box center [1485, 31] width 6 height 6
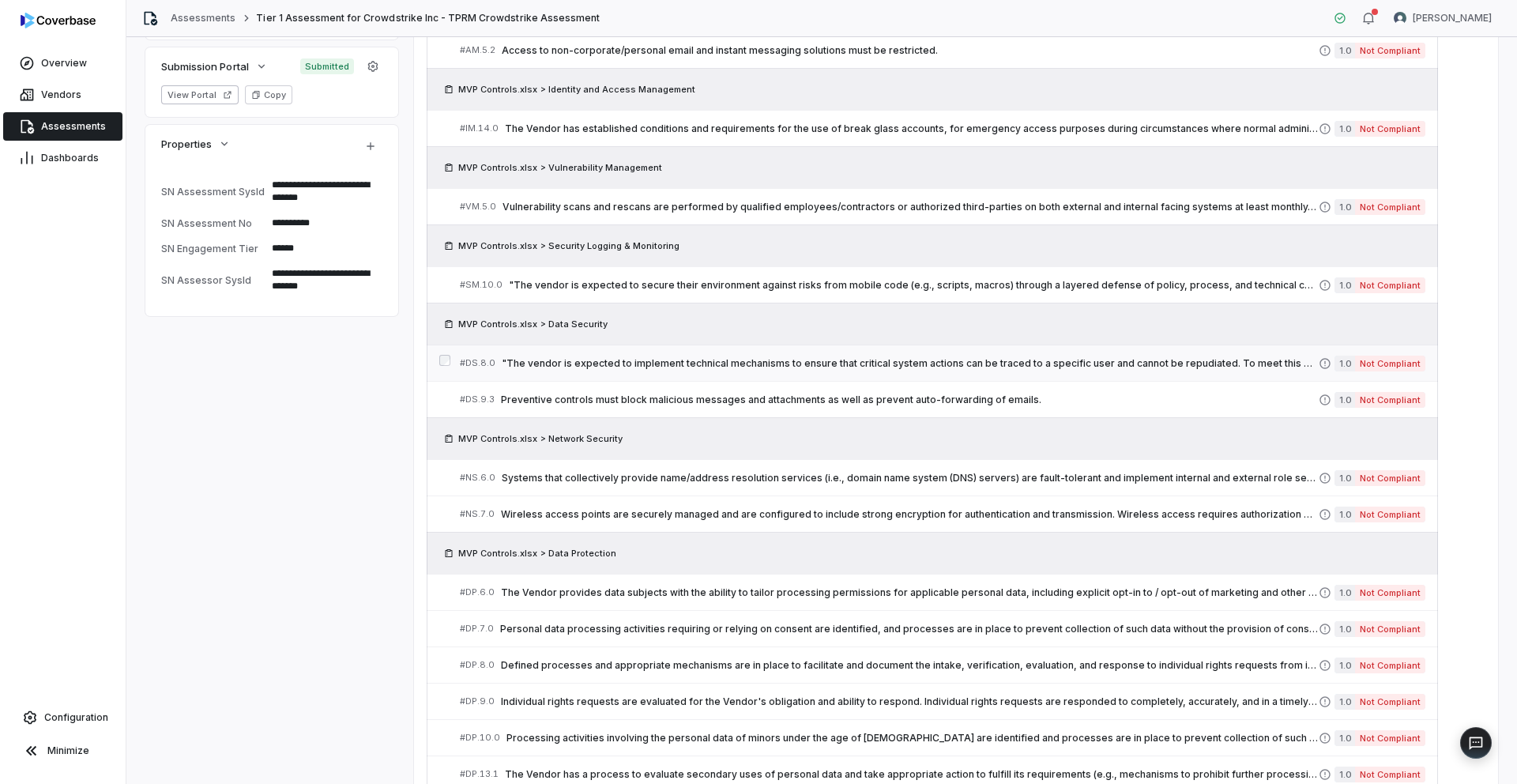
click at [741, 362] on span ""The vendor is expected to implement technical mechanisms to ensure that critic…" at bounding box center [910, 363] width 817 height 13
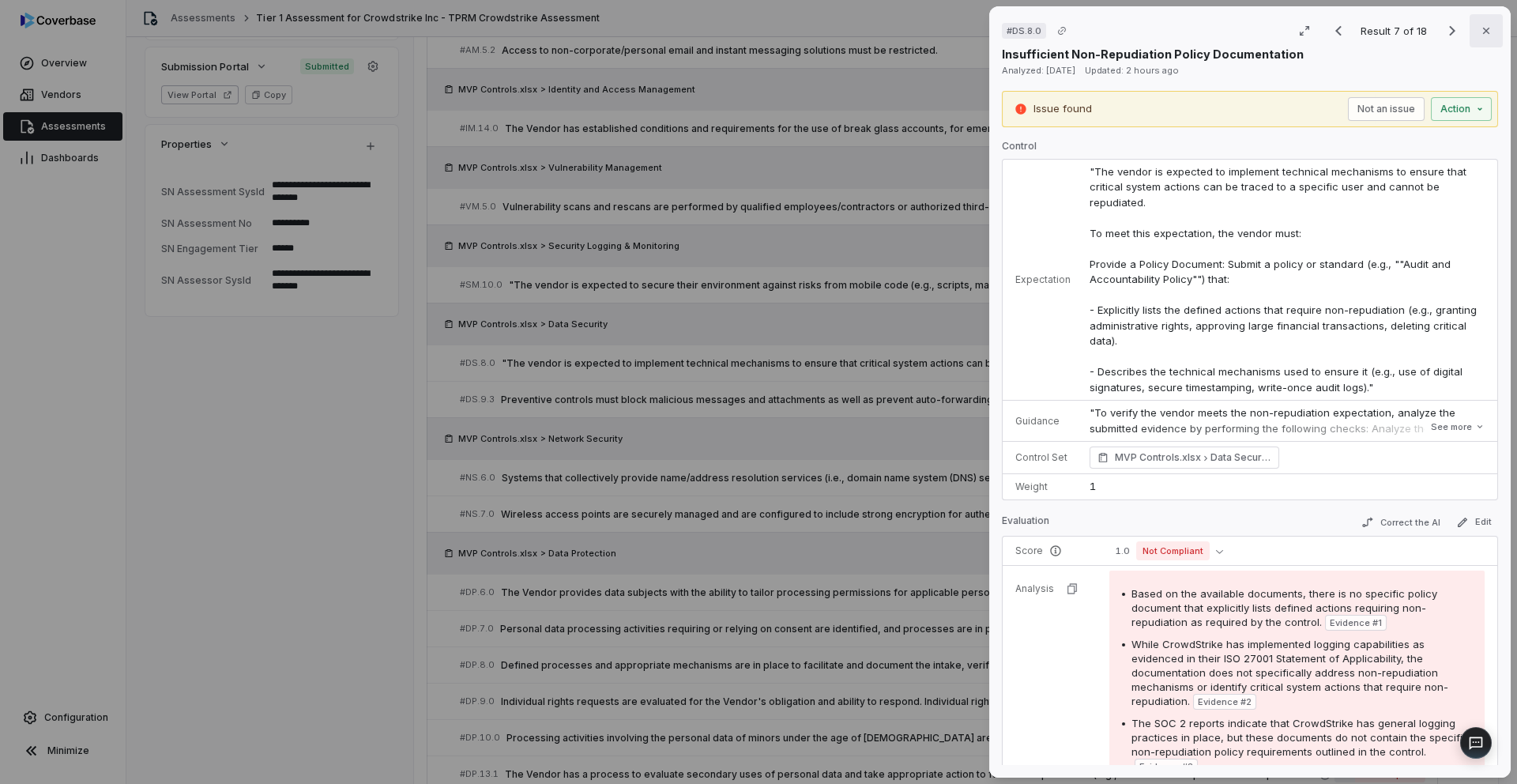
click at [1485, 32] on icon "button" at bounding box center [1485, 31] width 6 height 6
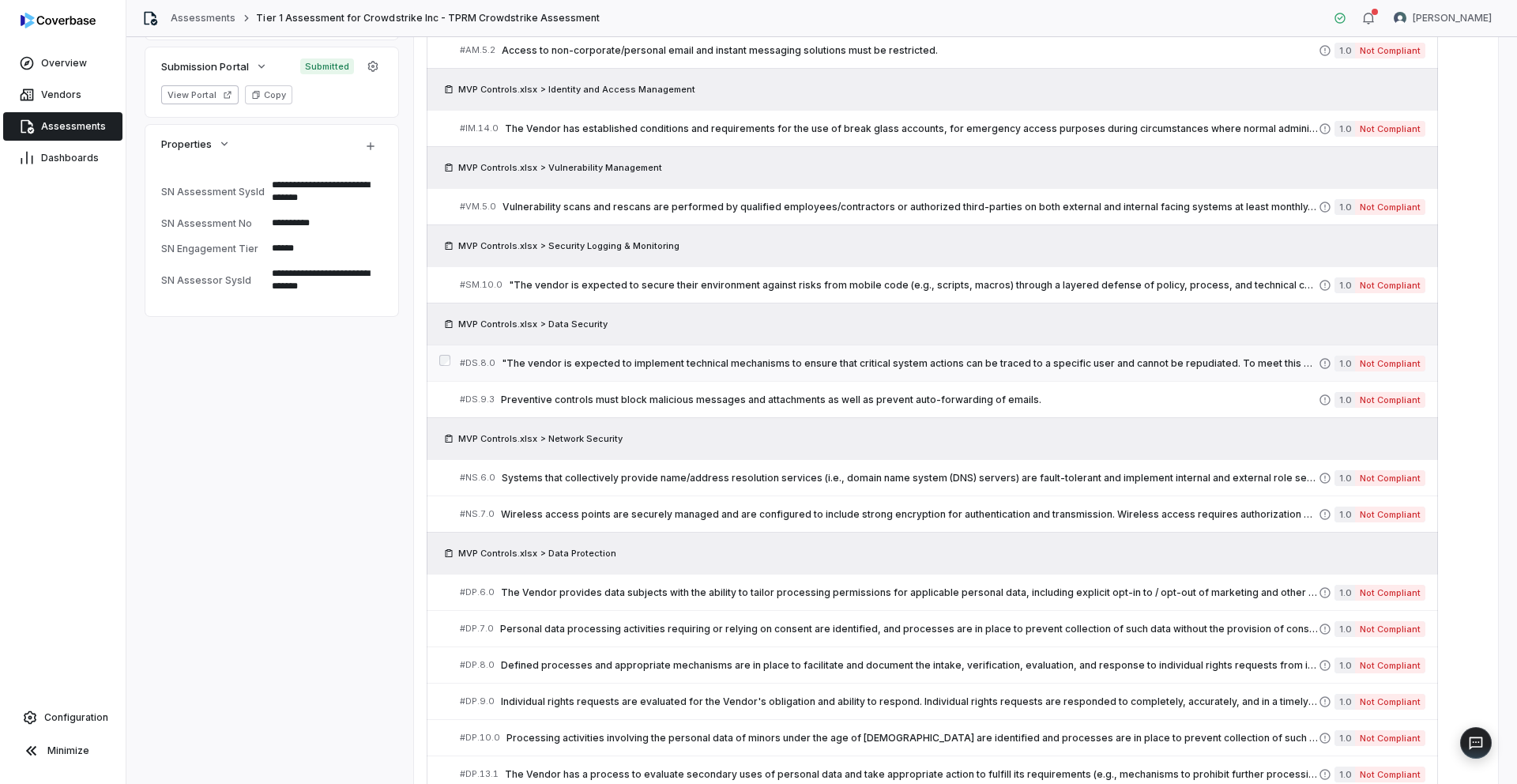
click at [692, 369] on div "# DS.8.0 "The vendor is expected to implement technical mechanisms to ensure th…" at bounding box center [889, 363] width 859 height 16
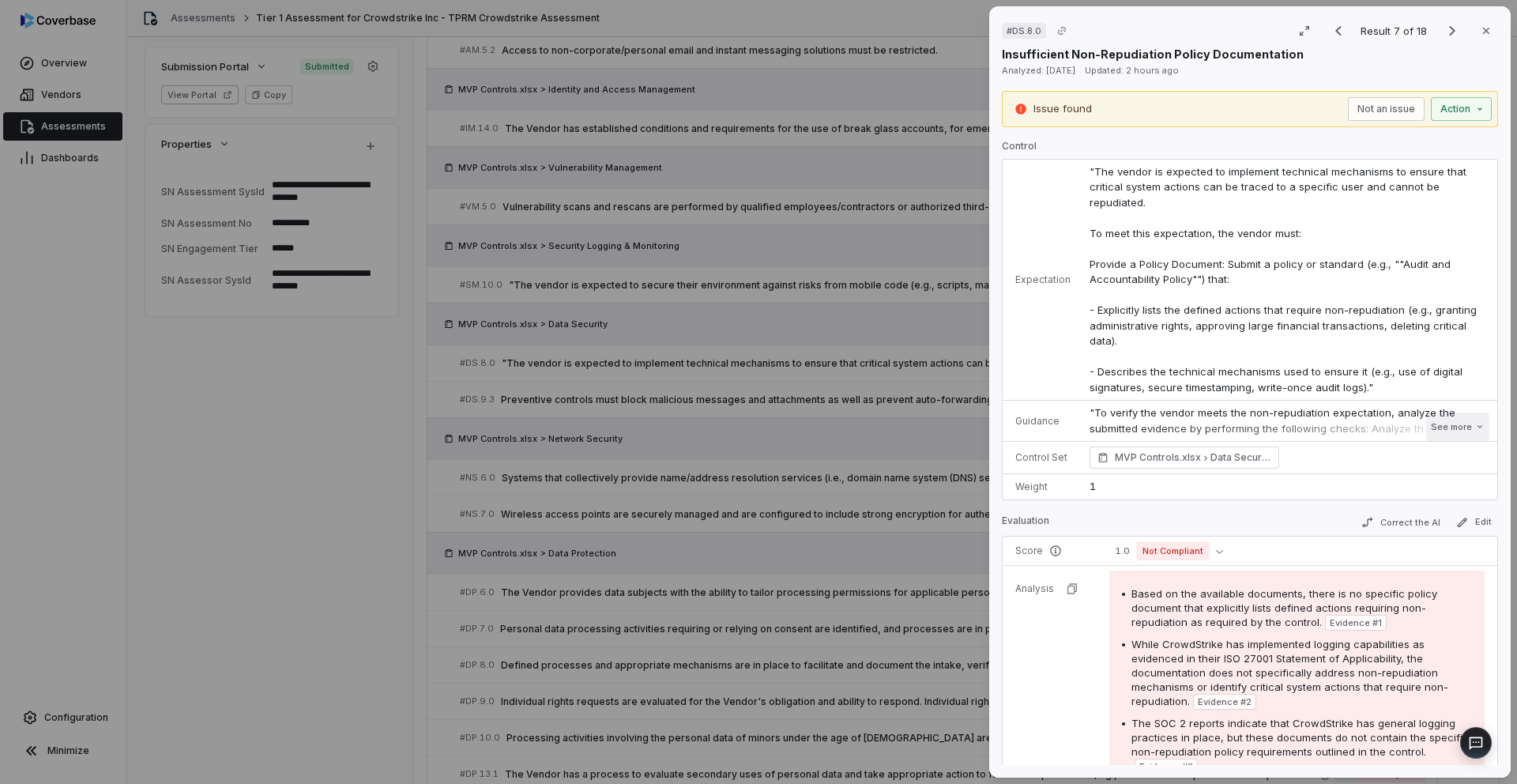
click at [1456, 413] on button "See more" at bounding box center [1458, 427] width 63 height 29
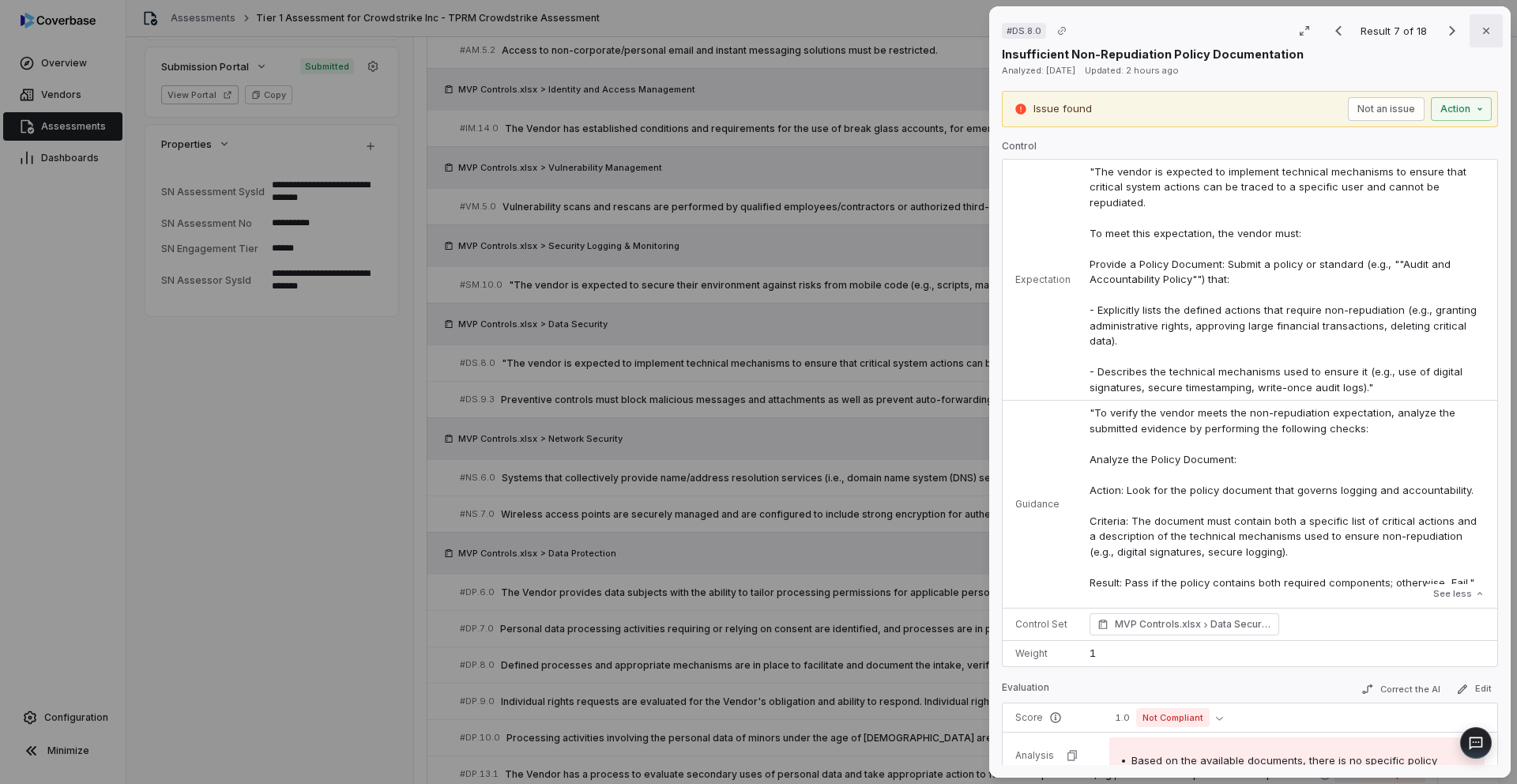
click at [1485, 34] on icon "button" at bounding box center [1486, 31] width 13 height 13
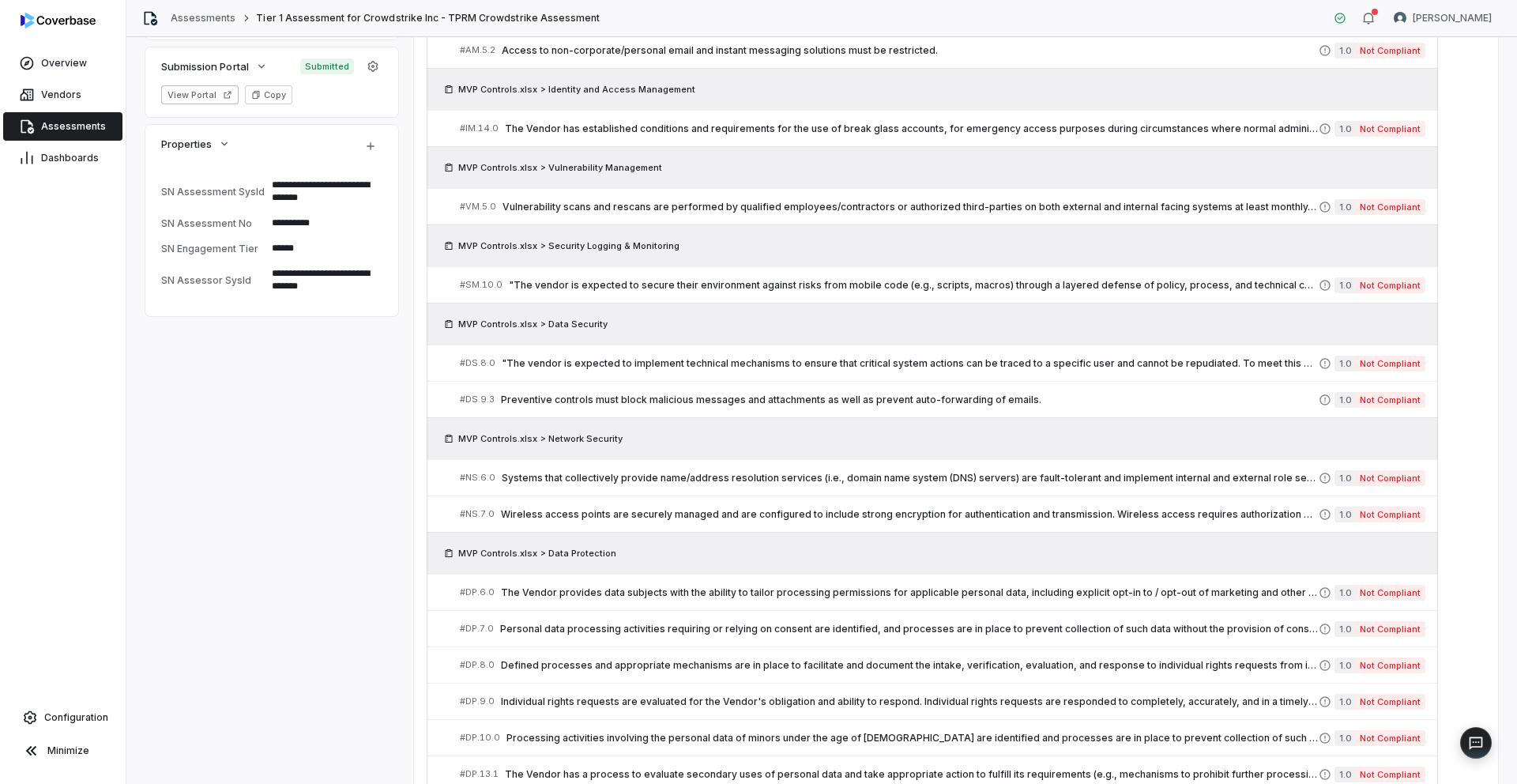
type textarea "*"
